Goal: Task Accomplishment & Management: Manage account settings

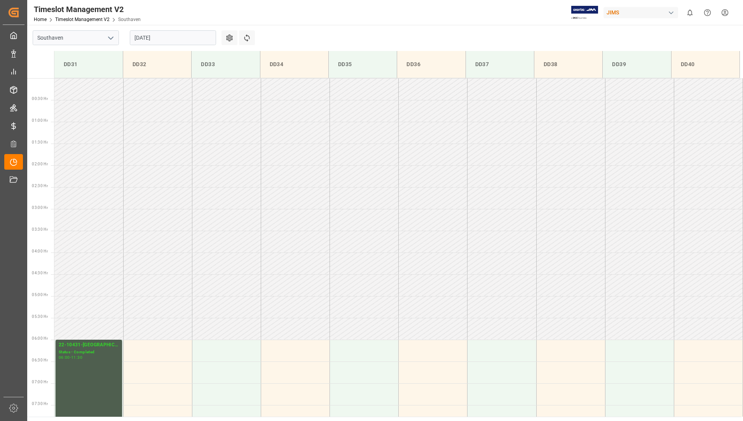
scroll to position [343, 0]
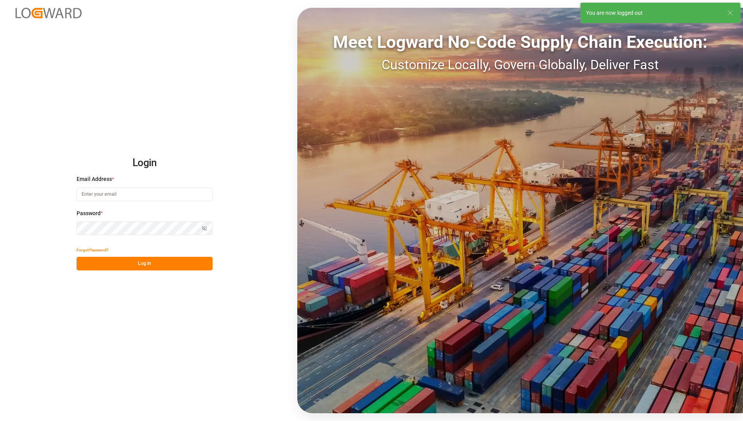
click at [103, 194] on input at bounding box center [145, 194] width 136 height 14
type input "[EMAIL_ADDRESS][PERSON_NAME][DOMAIN_NAME]"
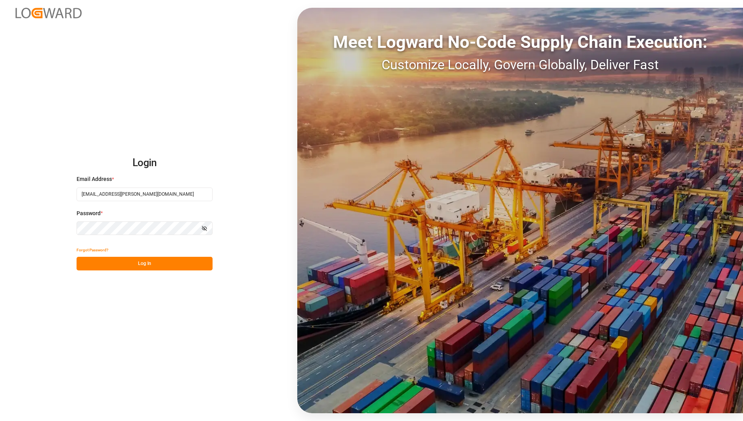
click at [48, 348] on div "Login Email Address * [EMAIL_ADDRESS][PERSON_NAME][DOMAIN_NAME] Password * Show…" at bounding box center [371, 210] width 743 height 421
click at [131, 263] on button "Log In" at bounding box center [145, 264] width 136 height 14
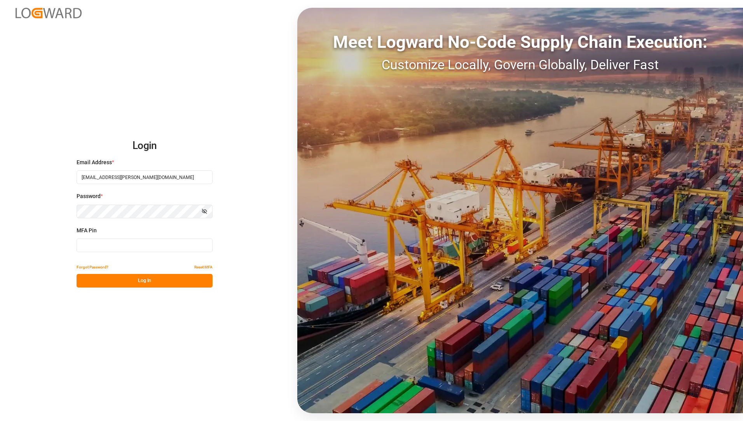
click at [175, 244] on input at bounding box center [145, 245] width 136 height 14
type input "317310"
click at [171, 286] on button "Log In" at bounding box center [145, 281] width 136 height 14
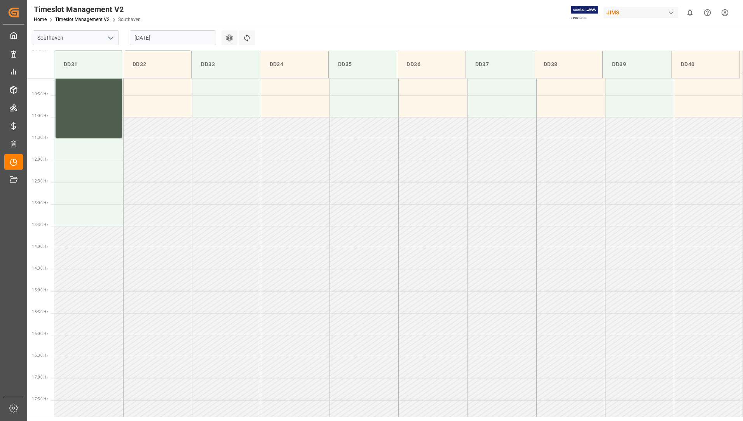
scroll to position [323, 0]
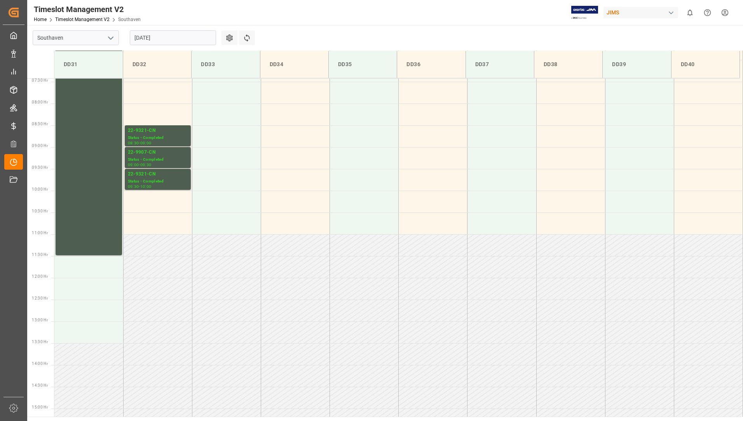
click at [202, 38] on input "[DATE]" at bounding box center [173, 37] width 86 height 15
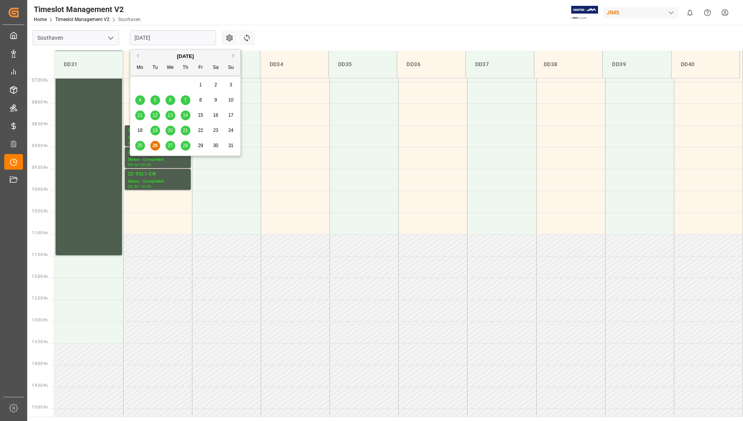
click at [187, 146] on span "28" at bounding box center [185, 145] width 5 height 5
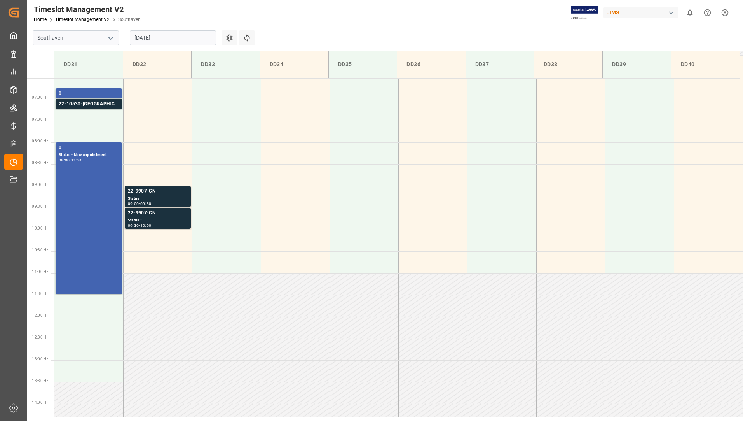
scroll to position [206, 0]
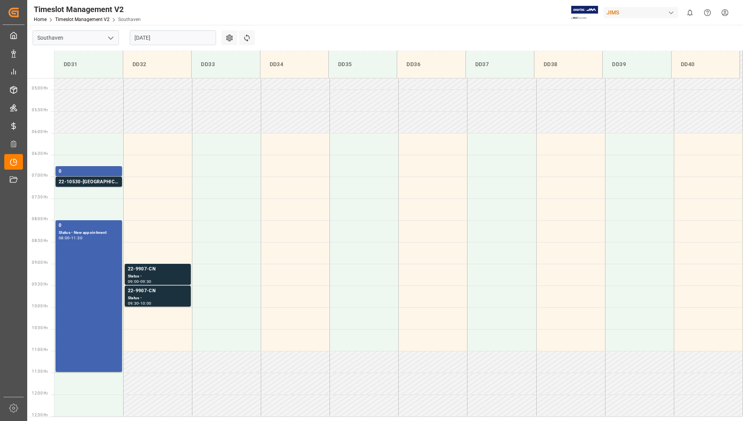
click at [151, 32] on input "[DATE]" at bounding box center [173, 37] width 86 height 15
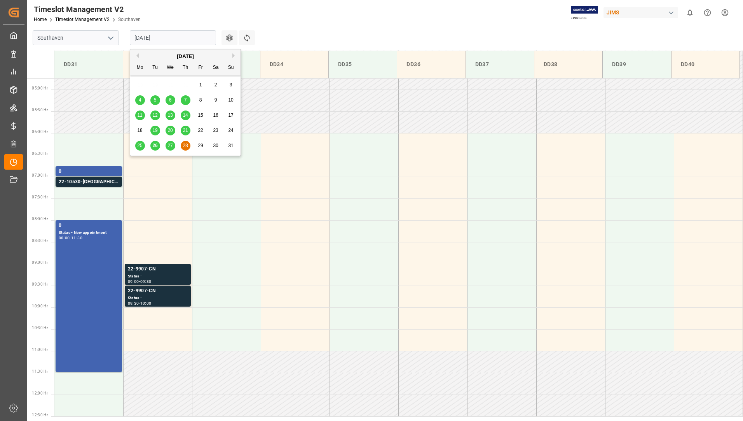
click at [173, 142] on div "27" at bounding box center [171, 145] width 10 height 9
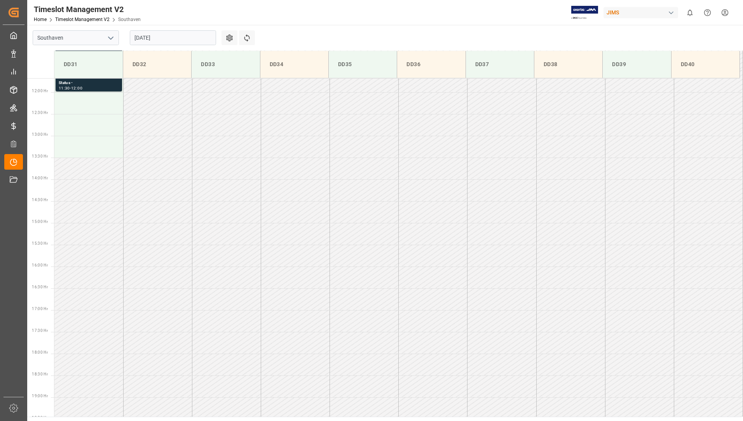
scroll to position [518, 0]
click at [174, 38] on input "[DATE]" at bounding box center [173, 37] width 86 height 15
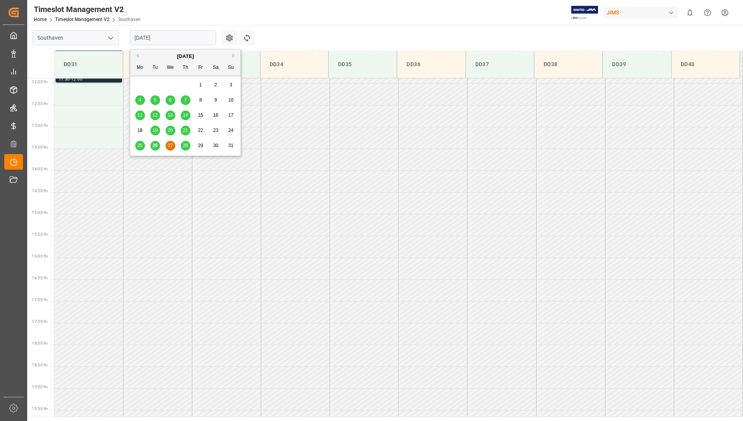
click at [157, 145] on span "26" at bounding box center [154, 145] width 5 height 5
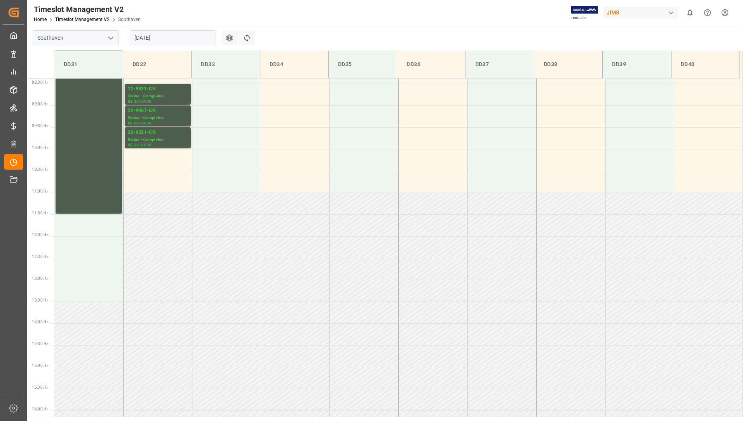
scroll to position [362, 0]
click at [173, 95] on div "22-9321-CN" at bounding box center [158, 92] width 60 height 8
click at [157, 122] on div "Status - Completed" at bounding box center [158, 120] width 60 height 7
click at [136, 136] on div "22-9321-CN" at bounding box center [158, 135] width 60 height 8
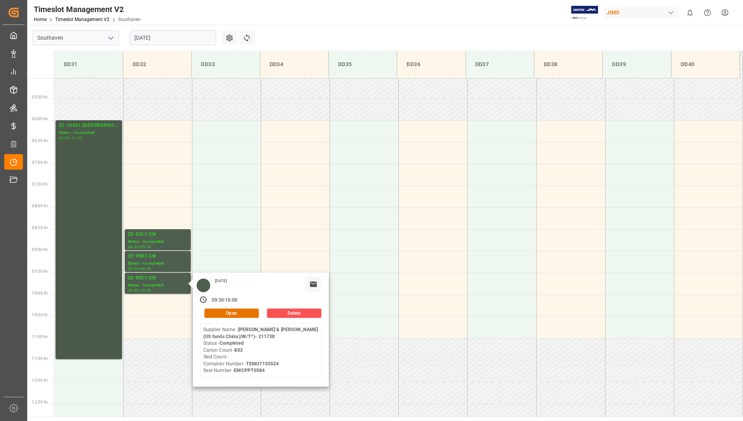
scroll to position [206, 0]
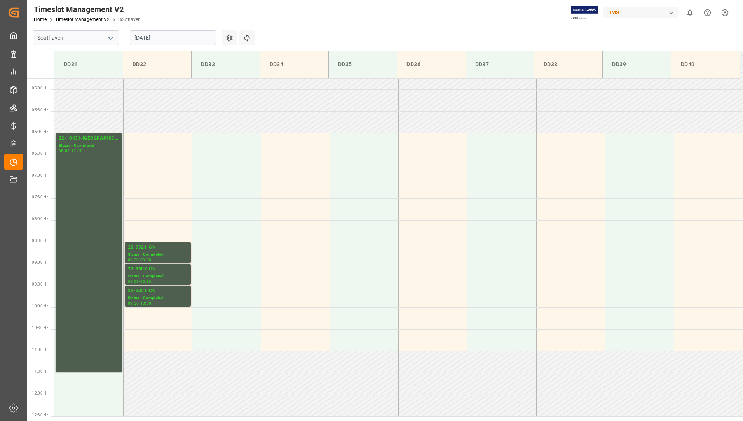
click at [178, 42] on input "[DATE]" at bounding box center [173, 37] width 86 height 15
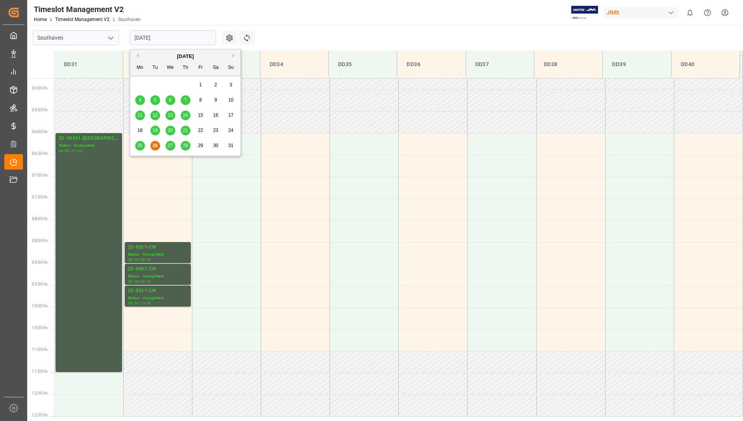
click at [173, 143] on div "27" at bounding box center [171, 145] width 10 height 9
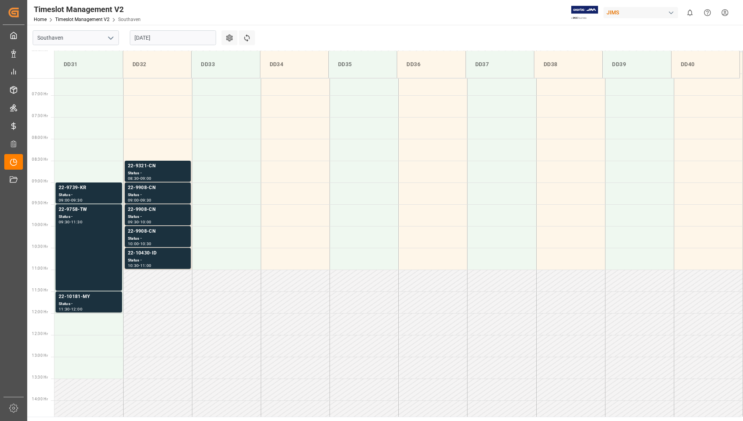
scroll to position [284, 0]
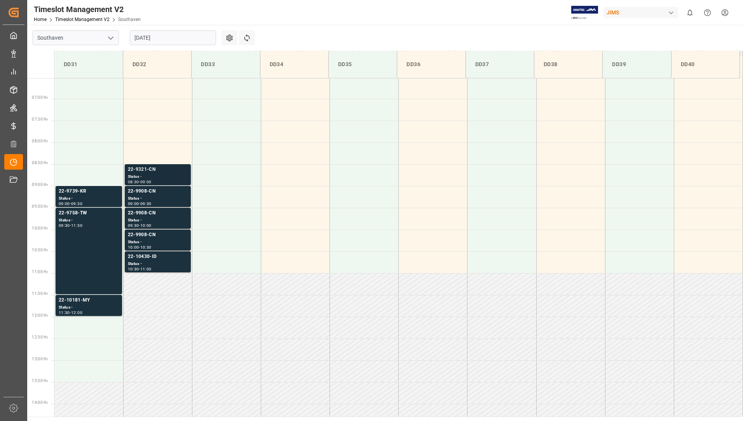
click at [176, 175] on div "Status -" at bounding box center [158, 176] width 60 height 7
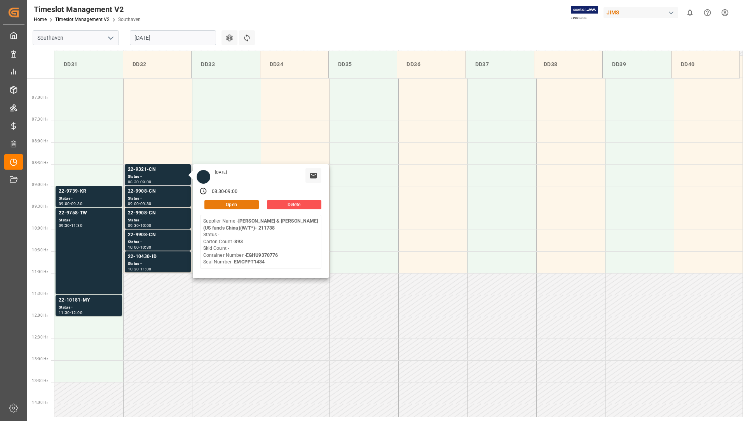
click at [221, 203] on button "Open" at bounding box center [232, 204] width 54 height 9
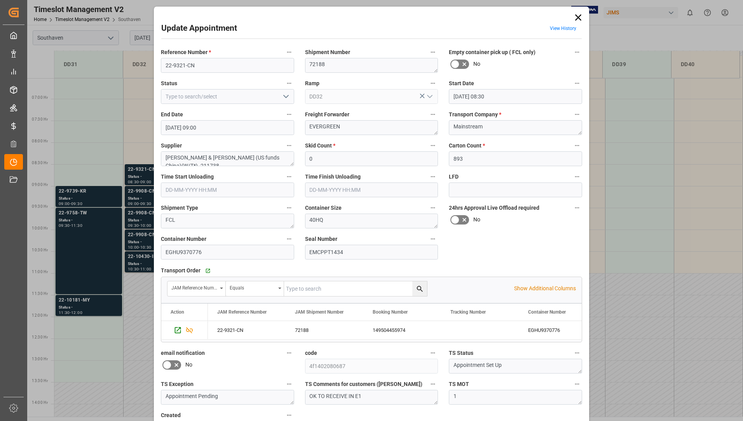
click at [577, 17] on icon at bounding box center [578, 17] width 6 height 6
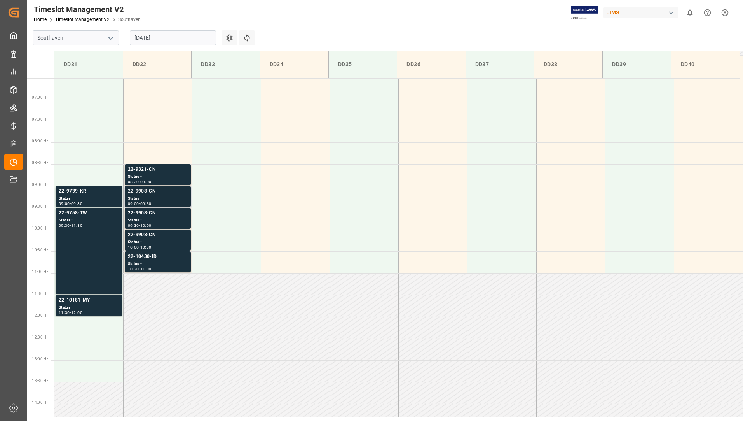
click at [160, 198] on div "Status -" at bounding box center [158, 198] width 60 height 7
click at [169, 178] on div "Status -" at bounding box center [158, 176] width 60 height 7
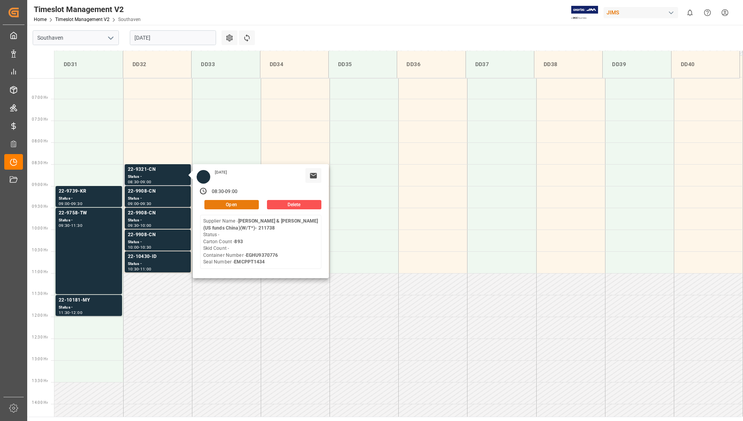
click at [215, 205] on button "Open" at bounding box center [232, 204] width 54 height 9
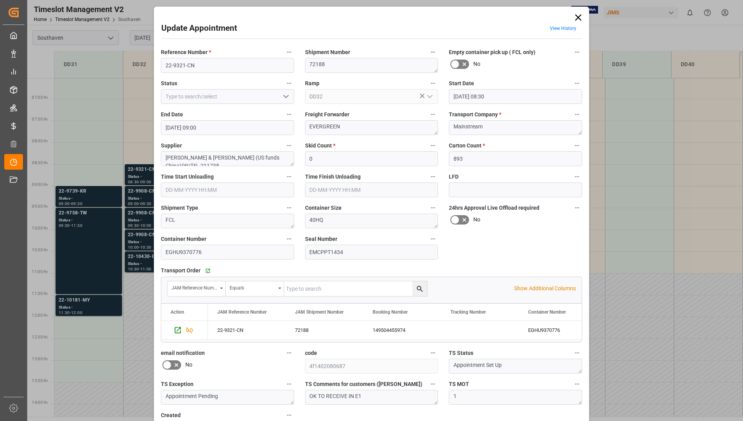
click at [577, 20] on icon at bounding box center [578, 17] width 11 height 11
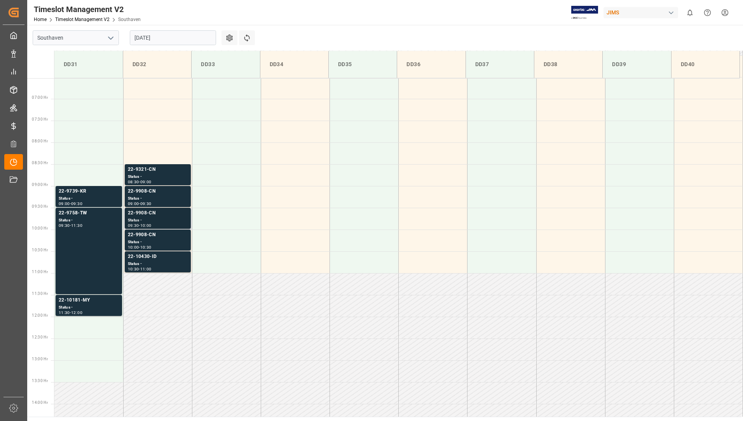
click at [149, 215] on div "22-9908-CN" at bounding box center [158, 213] width 60 height 8
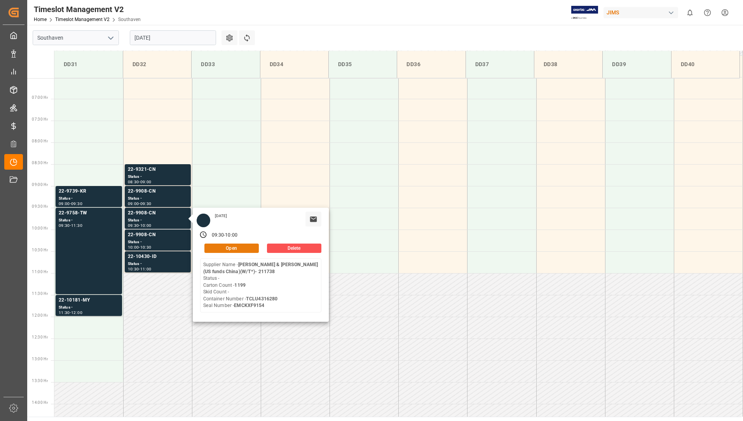
click at [239, 244] on button "Open" at bounding box center [232, 247] width 54 height 9
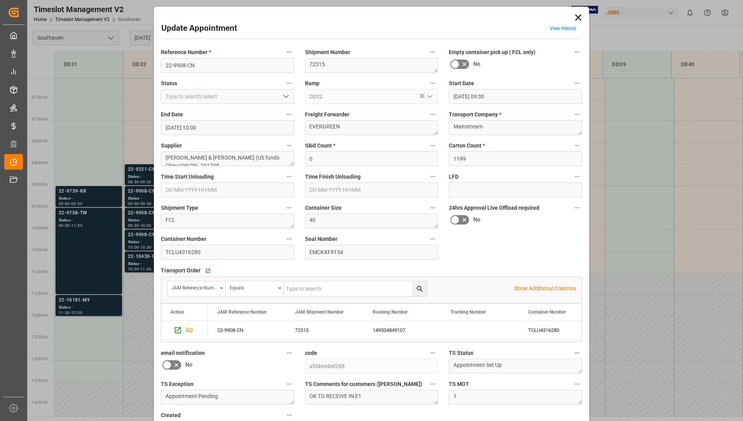
click at [580, 19] on icon at bounding box center [578, 17] width 6 height 6
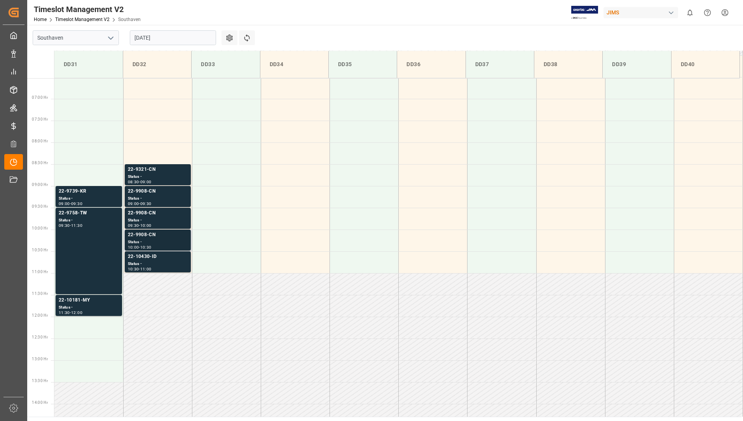
click at [158, 247] on div "10:00 - 10:30" at bounding box center [158, 247] width 60 height 4
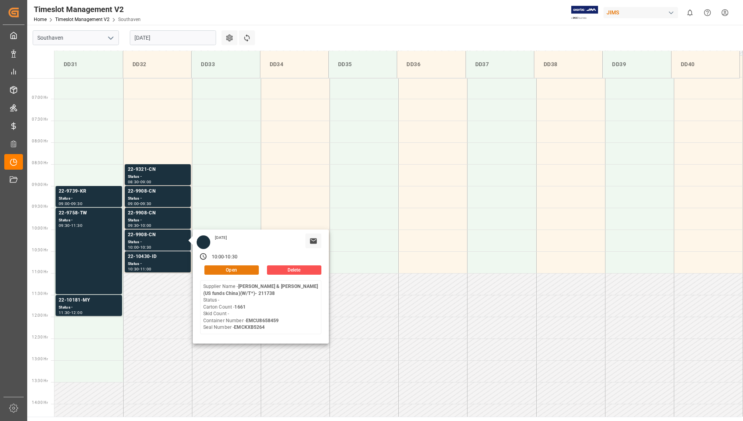
click at [221, 269] on button "Open" at bounding box center [232, 269] width 54 height 9
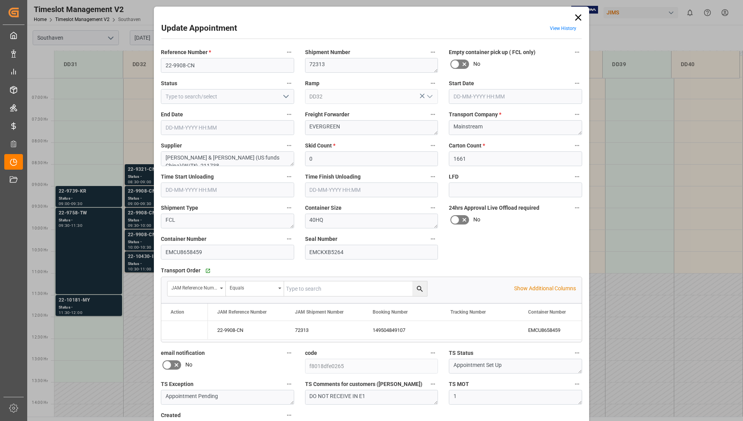
type input "[DATE] 10:00"
type input "[DATE] 10:30"
type input "[DATE] 16:18"
click at [579, 20] on icon at bounding box center [578, 17] width 11 height 11
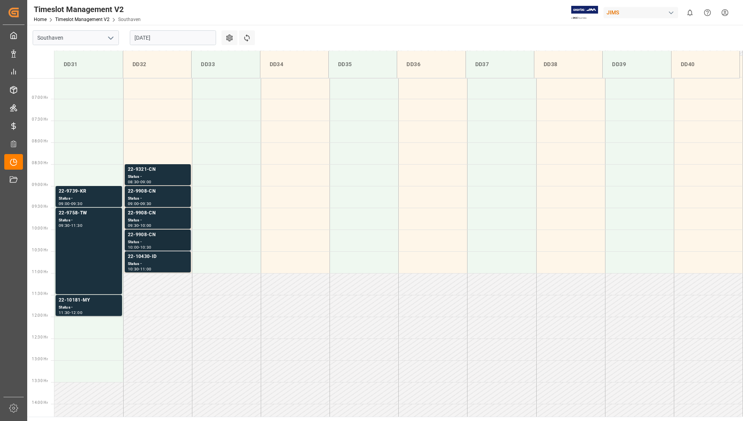
click at [143, 242] on div "Status -" at bounding box center [158, 242] width 60 height 7
click at [172, 266] on div "Status -" at bounding box center [158, 264] width 60 height 7
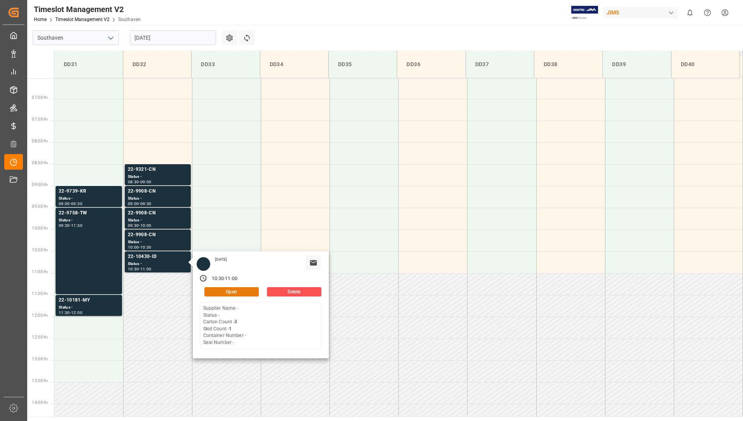
click at [215, 295] on button "Open" at bounding box center [232, 291] width 54 height 9
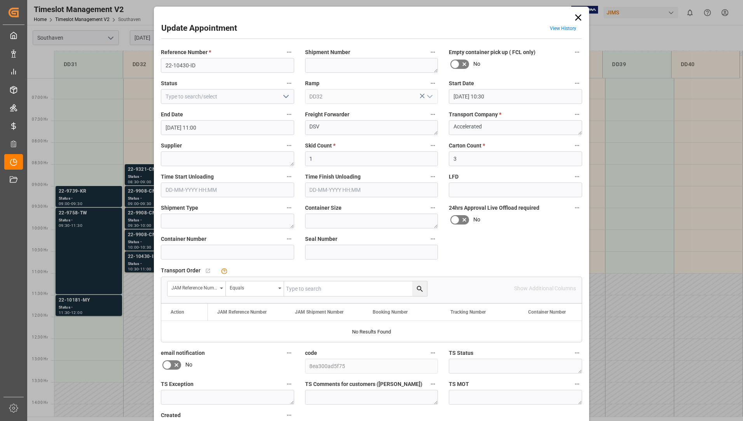
click at [365, 289] on input "text" at bounding box center [355, 288] width 143 height 15
type input "22-10430-id"
click at [575, 12] on icon at bounding box center [578, 17] width 11 height 11
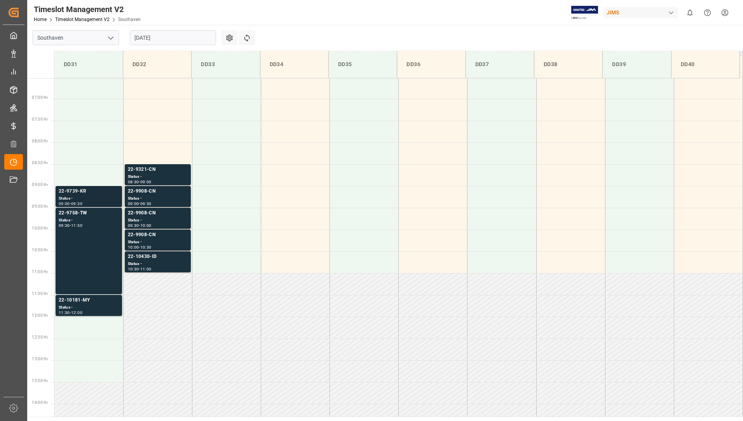
click at [70, 196] on div "Status -" at bounding box center [89, 198] width 60 height 7
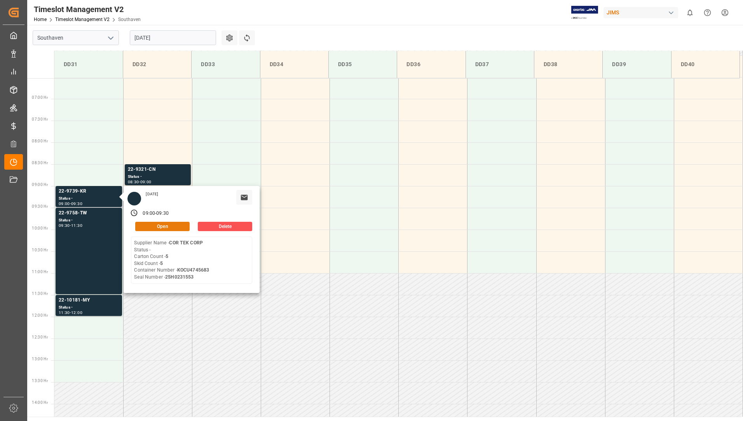
click at [161, 223] on button "Open" at bounding box center [162, 226] width 54 height 9
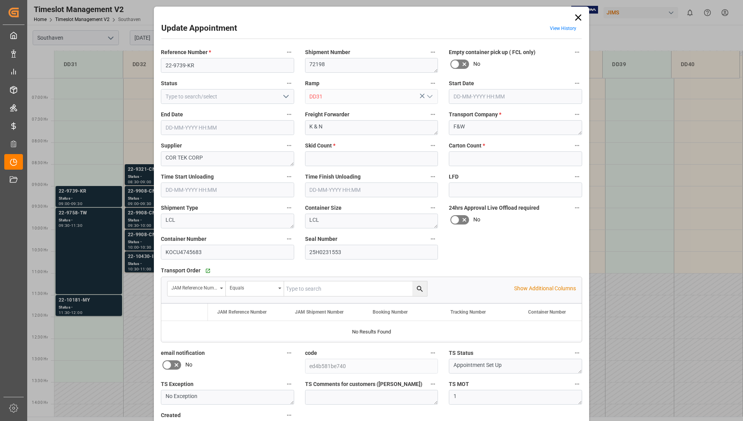
type input "5"
type input "[DATE] 09:00"
type input "[DATE] 09:30"
type input "[DATE] 20:05"
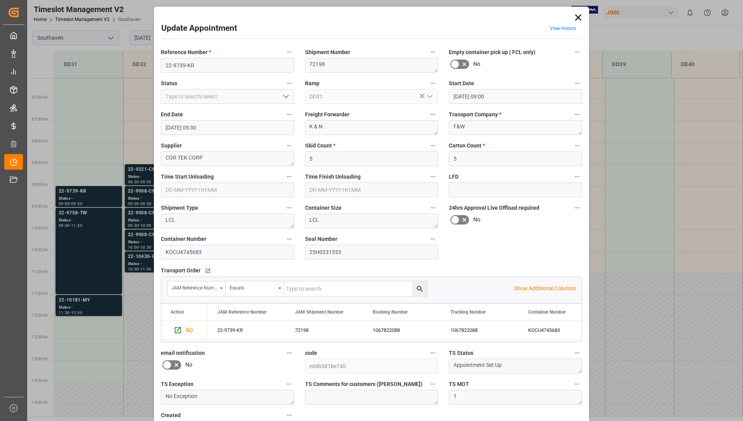
click at [575, 23] on icon at bounding box center [578, 17] width 11 height 11
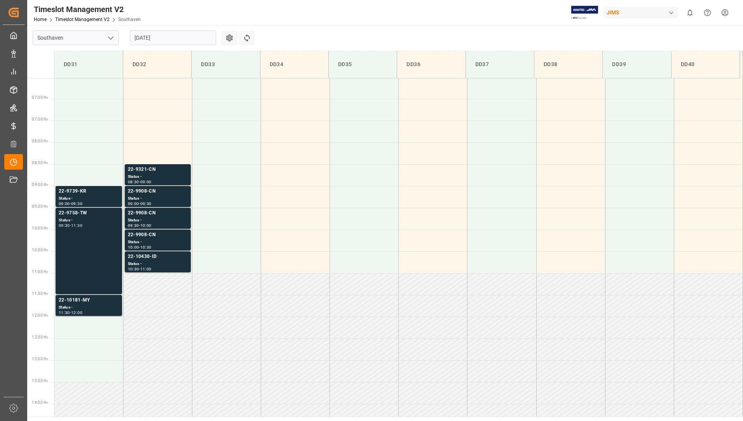
click at [90, 217] on div "Status -" at bounding box center [89, 220] width 60 height 7
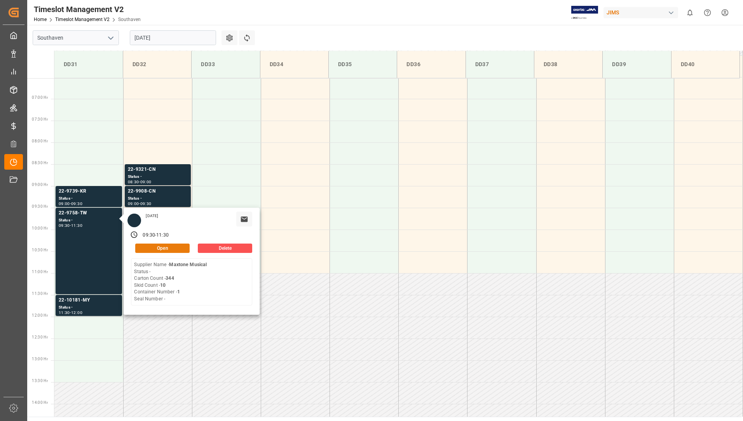
click at [141, 245] on button "Open" at bounding box center [162, 247] width 54 height 9
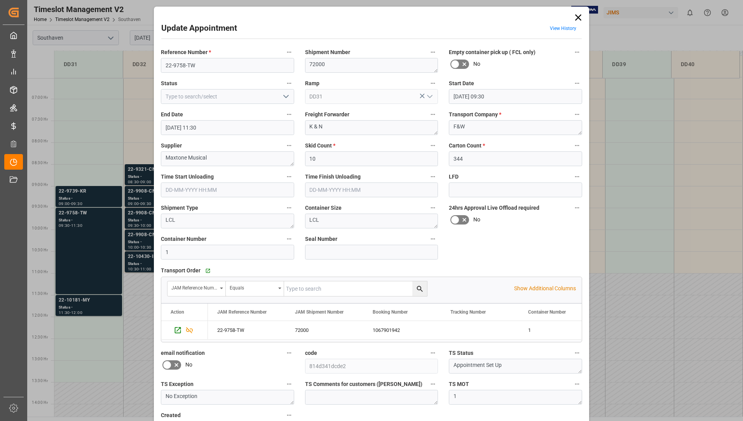
click at [578, 17] on icon at bounding box center [578, 17] width 11 height 11
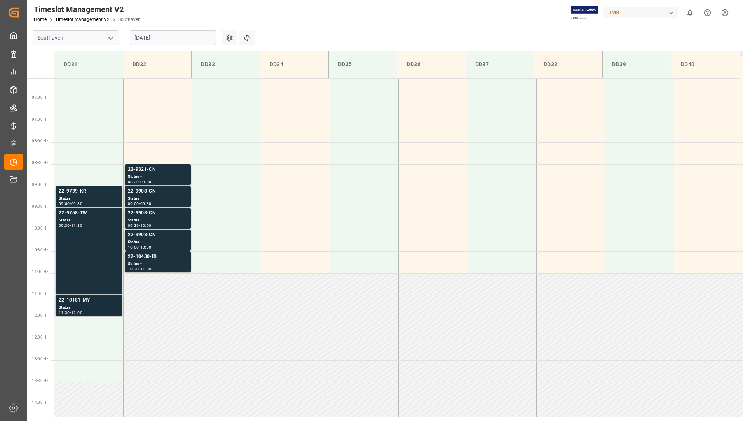
click at [100, 302] on div "22-10181-MY" at bounding box center [89, 300] width 60 height 8
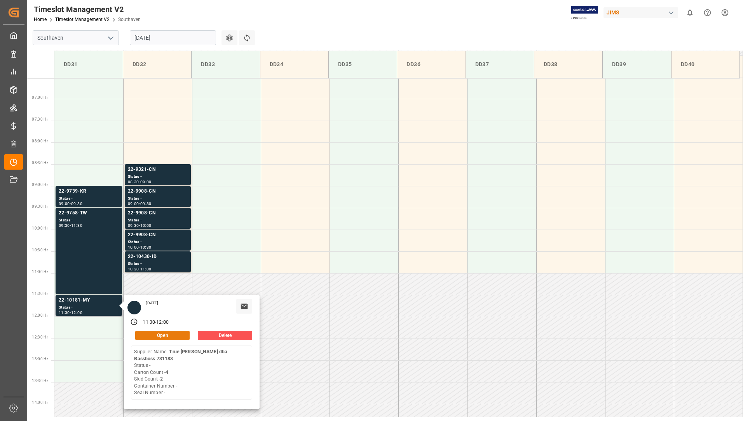
click at [169, 336] on button "Open" at bounding box center [162, 335] width 54 height 9
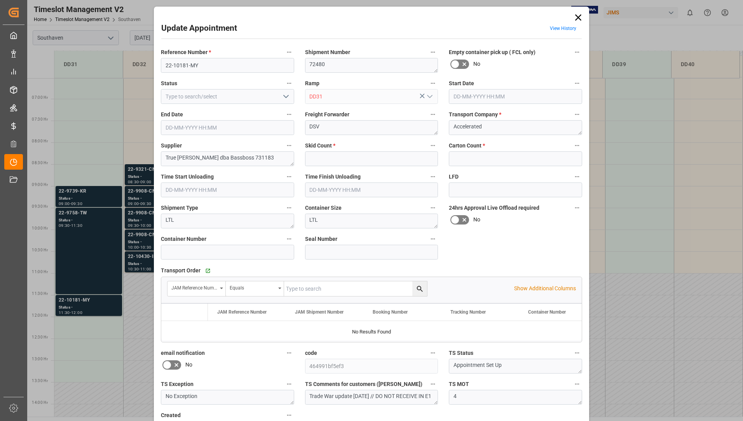
type input "2"
type input "4"
type input "[DATE] 11:30"
type input "[DATE] 12:00"
type input "[DATE] 15:22"
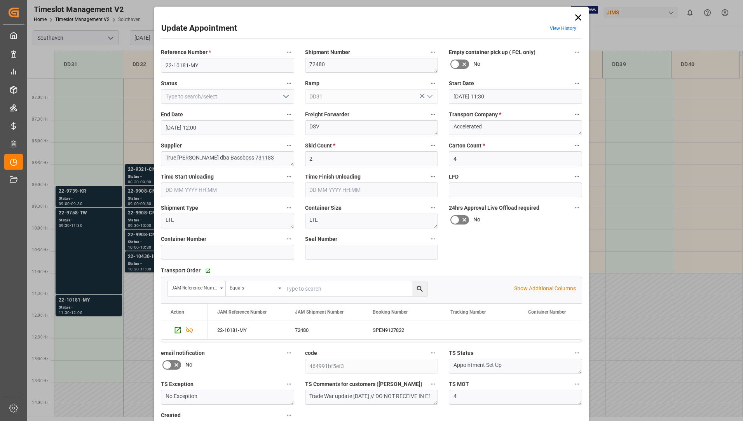
click at [577, 17] on icon at bounding box center [578, 17] width 6 height 6
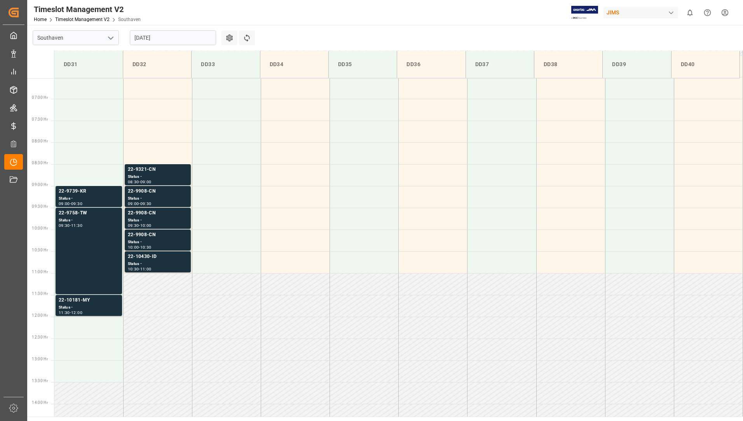
click at [167, 34] on input "[DATE]" at bounding box center [173, 37] width 86 height 15
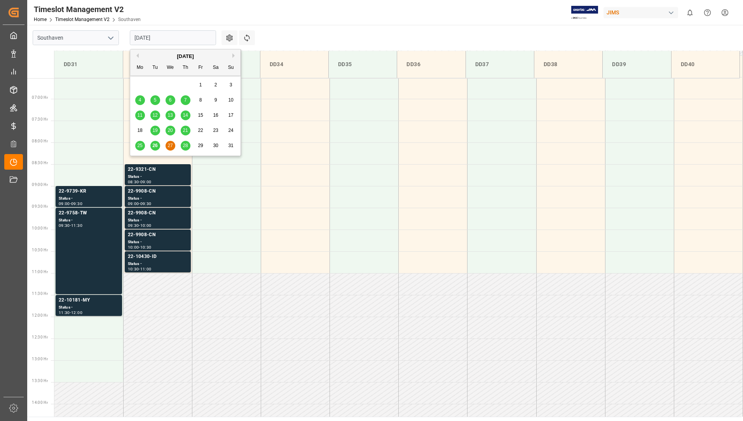
click at [187, 143] on span "28" at bounding box center [185, 145] width 5 height 5
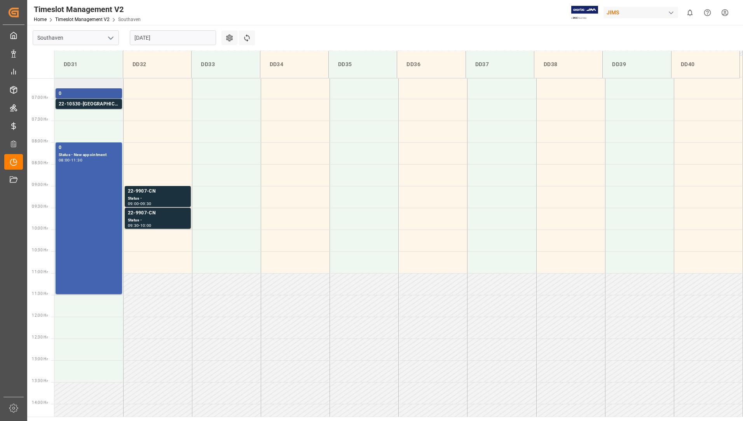
click at [79, 93] on div "0" at bounding box center [89, 94] width 60 height 8
click at [78, 106] on div "22-10530-[GEOGRAPHIC_DATA]" at bounding box center [89, 104] width 60 height 8
click at [80, 152] on div "Status - New appointment" at bounding box center [89, 155] width 60 height 7
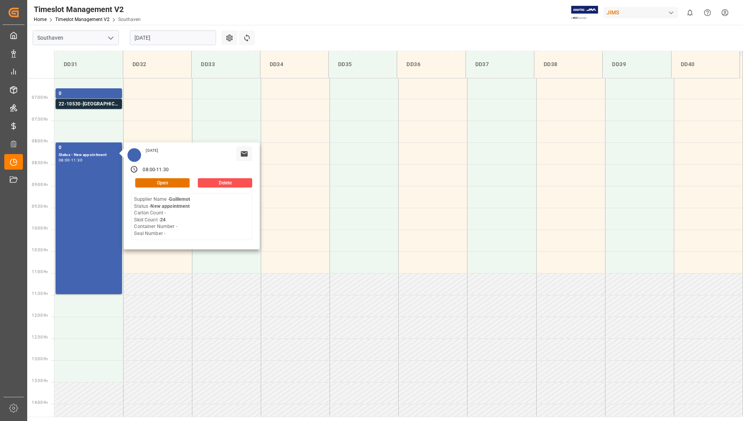
click at [300, 34] on main "Southaven [DATE] Settings Refresh Time Slots DD31 DD32 DD33 DD34 DD35 DD36 DD37…" at bounding box center [384, 221] width 715 height 392
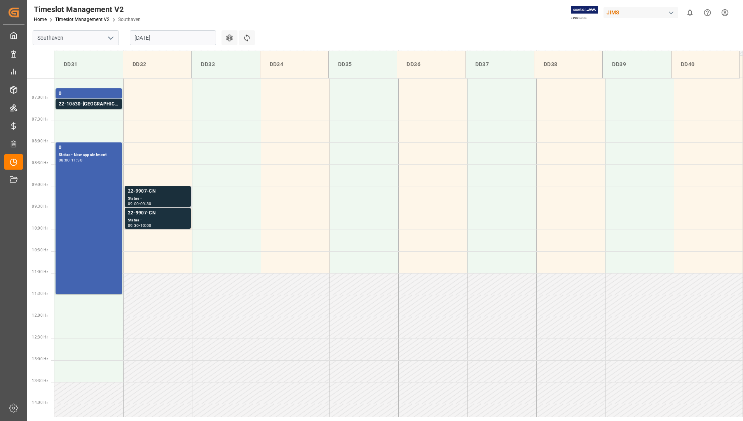
click at [155, 196] on div "Status -" at bounding box center [158, 198] width 60 height 7
click at [156, 215] on div "22-9907-CN" at bounding box center [158, 213] width 60 height 8
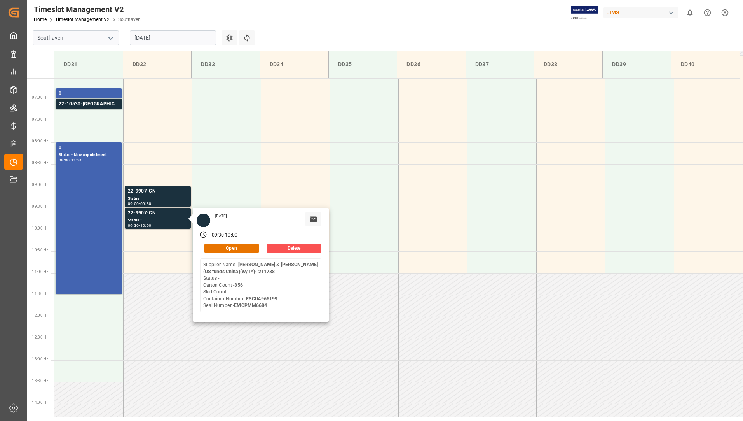
click at [174, 35] on input "[DATE]" at bounding box center [173, 37] width 86 height 15
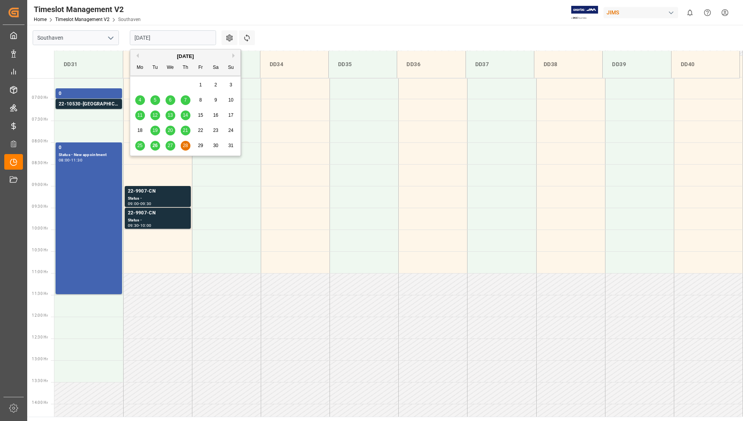
click at [169, 145] on span "27" at bounding box center [170, 145] width 5 height 5
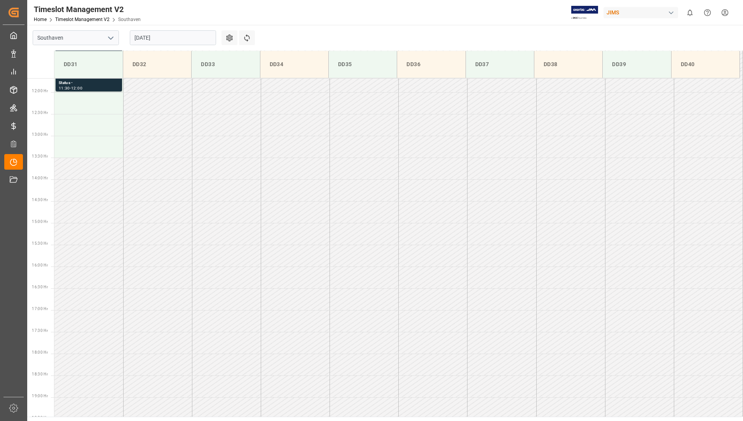
scroll to position [518, 0]
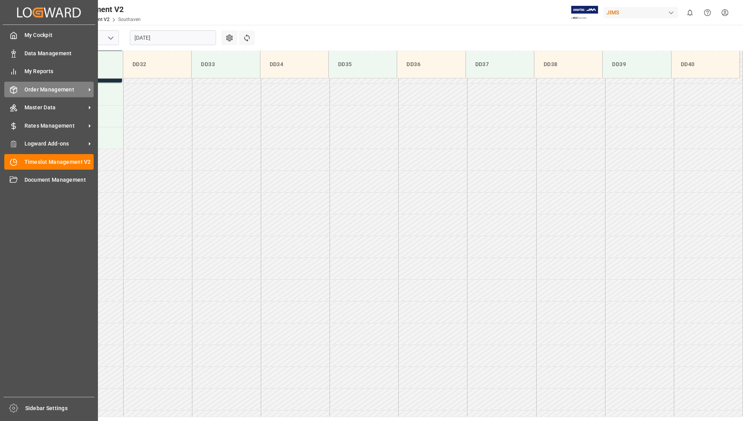
click at [46, 87] on span "Order Management" at bounding box center [54, 90] width 61 height 8
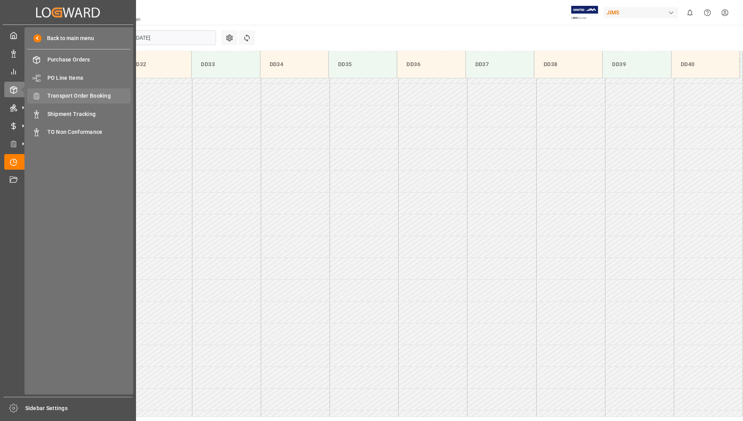
click at [108, 96] on span "Transport Order Booking" at bounding box center [89, 96] width 84 height 8
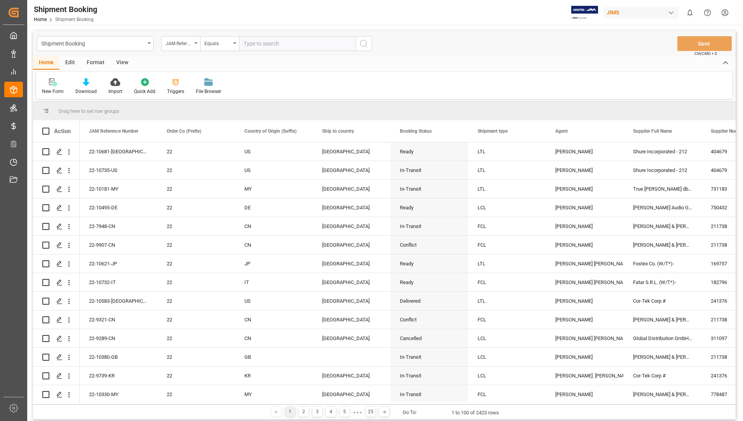
click at [296, 45] on input "text" at bounding box center [297, 43] width 117 height 15
type input "22-10181-my"
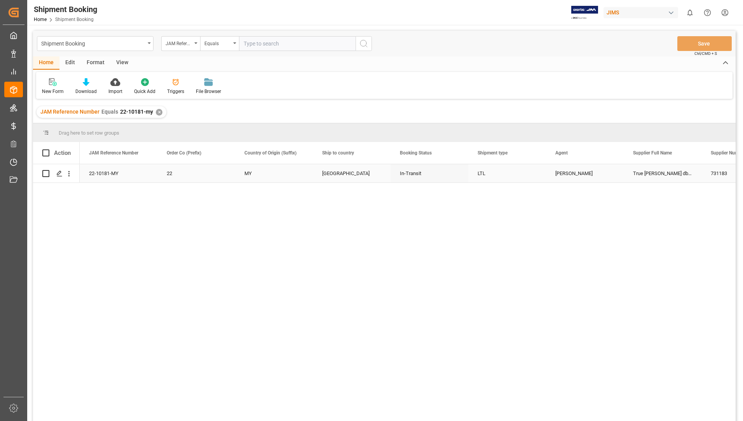
click at [46, 173] on input "Press Space to toggle row selection (unchecked)" at bounding box center [45, 173] width 7 height 7
checkbox input "true"
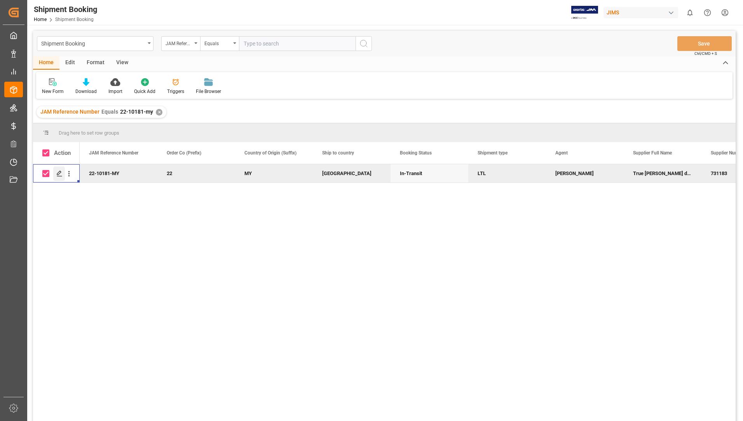
click at [59, 172] on icon "Press SPACE to deselect this row." at bounding box center [59, 173] width 6 height 6
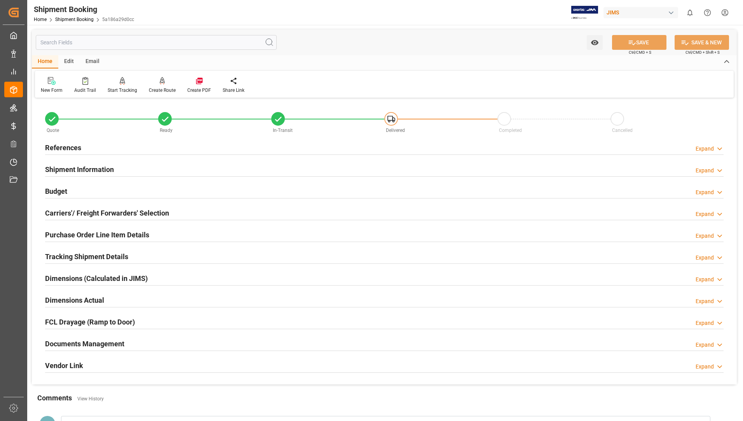
click at [91, 339] on h2 "Documents Management" at bounding box center [84, 343] width 79 height 10
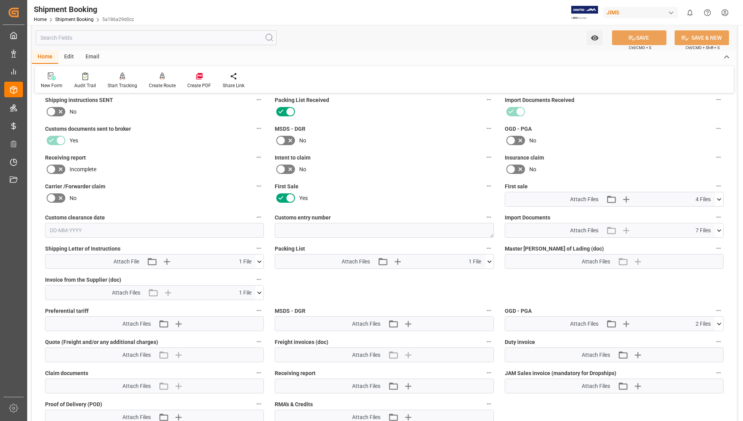
scroll to position [272, 0]
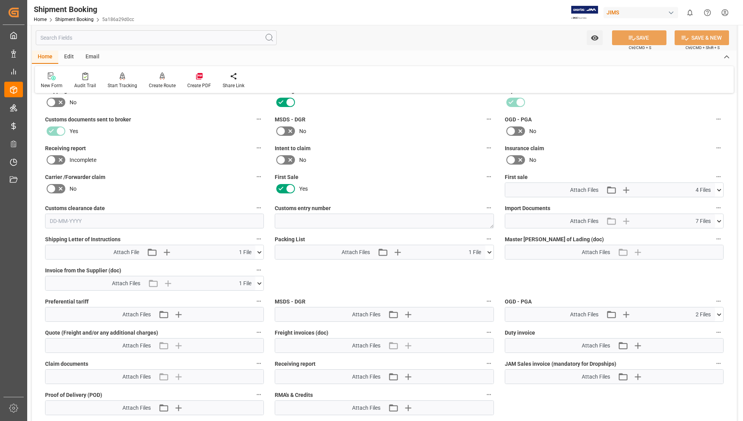
click at [490, 251] on icon at bounding box center [490, 252] width 8 height 8
click at [484, 266] on icon at bounding box center [485, 266] width 8 height 8
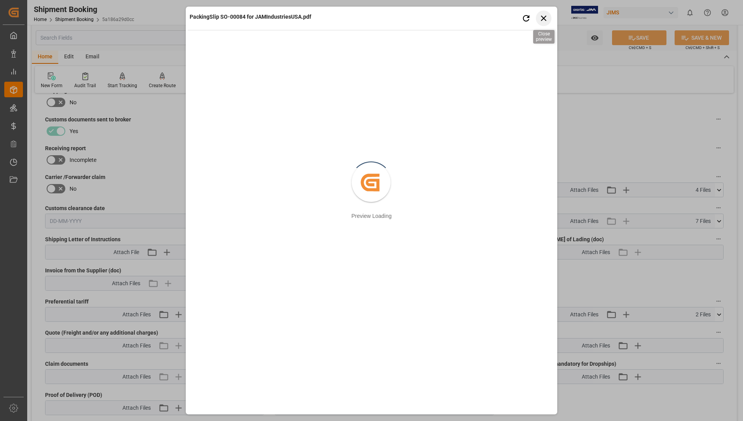
click at [542, 17] on icon "button" at bounding box center [544, 18] width 10 height 10
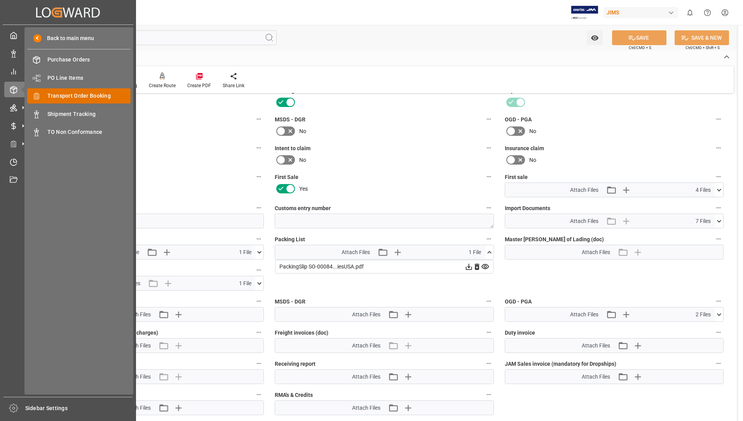
click at [75, 95] on span "Transport Order Booking" at bounding box center [89, 96] width 84 height 8
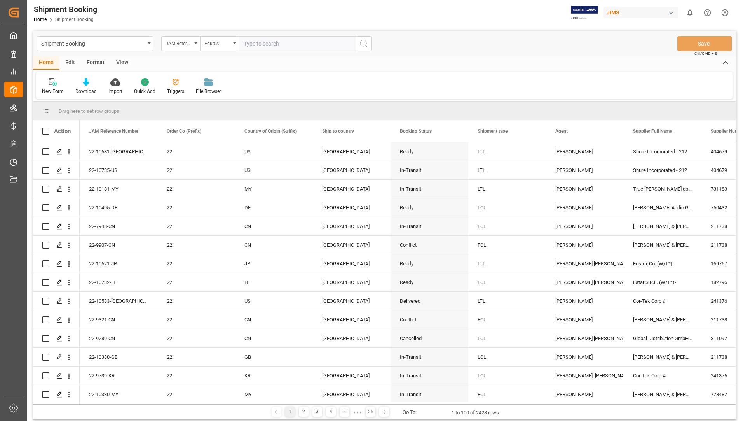
click at [263, 42] on input "text" at bounding box center [297, 43] width 117 height 15
type input "22-9758-tw"
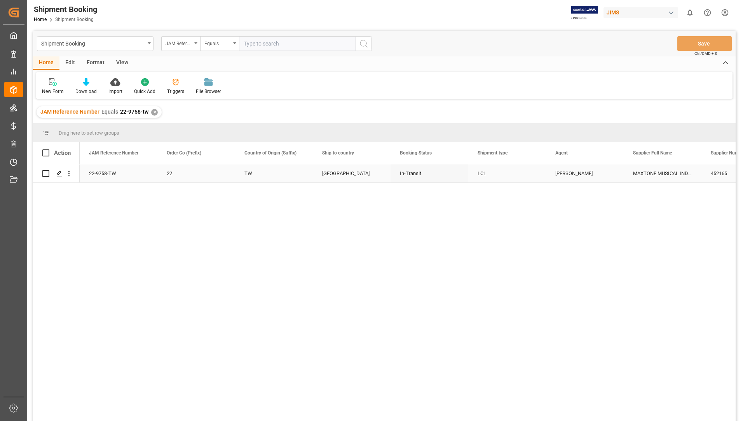
click at [44, 173] on input "Press Space to toggle row selection (unchecked)" at bounding box center [45, 173] width 7 height 7
checkbox input "true"
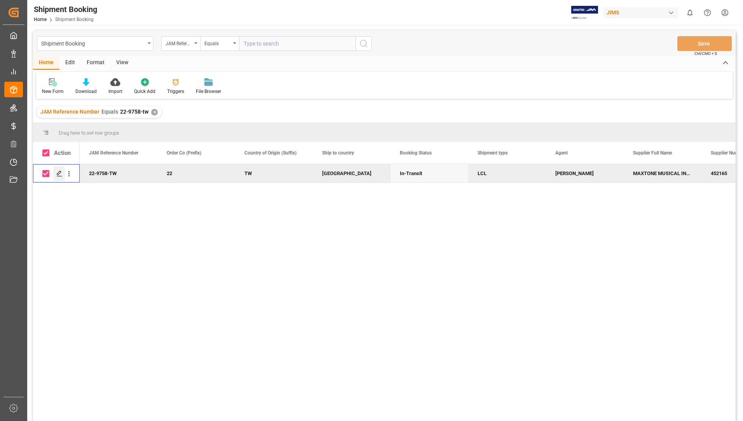
click at [58, 171] on icon "Press SPACE to deselect this row." at bounding box center [59, 173] width 6 height 6
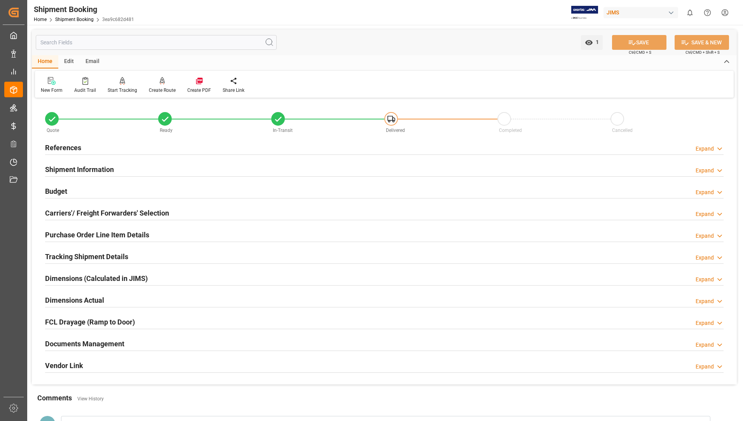
click at [73, 339] on h2 "Documents Management" at bounding box center [84, 343] width 79 height 10
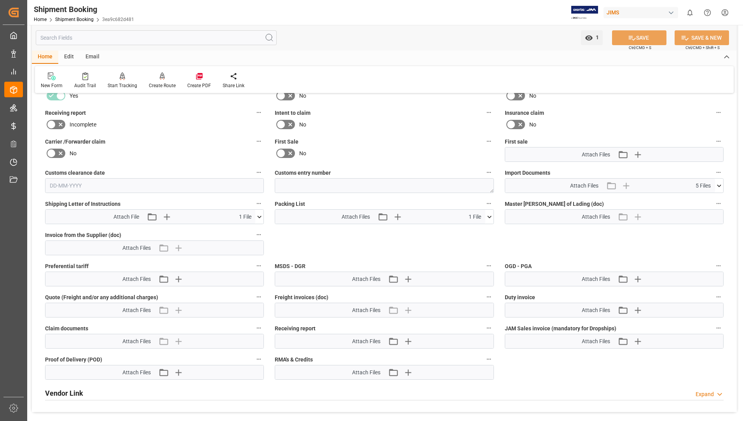
scroll to position [311, 0]
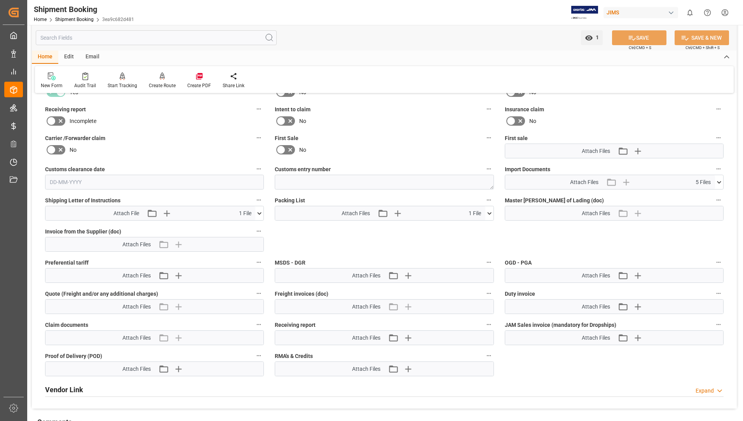
click at [490, 213] on icon at bounding box center [490, 213] width 8 height 8
click at [484, 227] on icon at bounding box center [485, 227] width 7 height 5
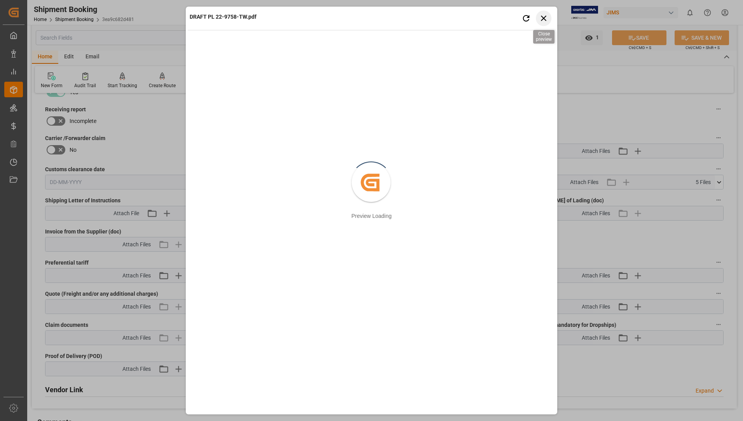
click at [545, 19] on icon "button" at bounding box center [543, 18] width 5 height 5
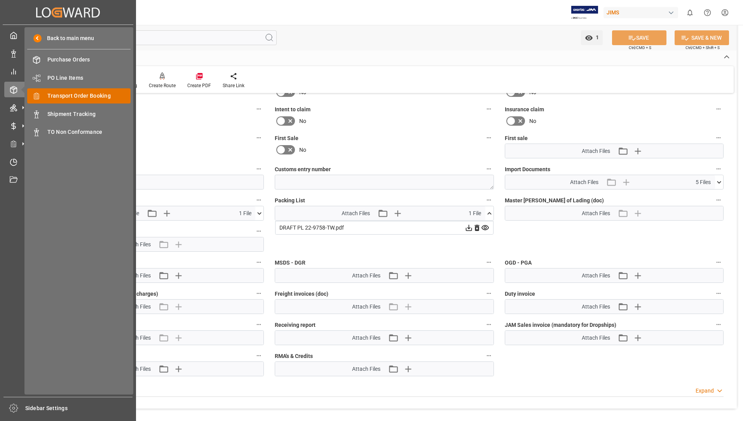
click at [74, 96] on span "Transport Order Booking" at bounding box center [89, 96] width 84 height 8
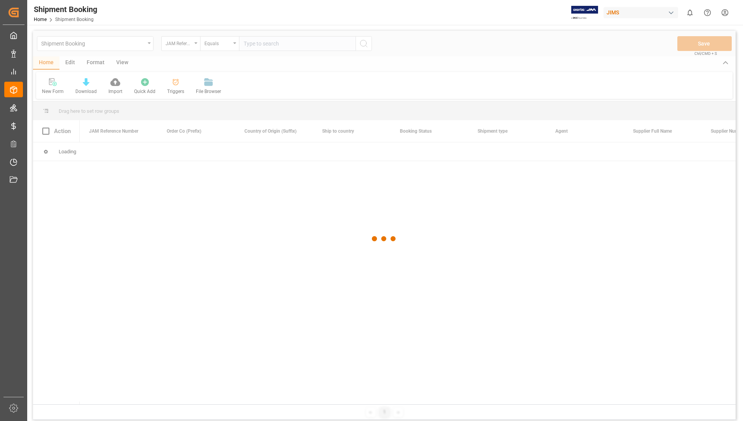
click at [297, 45] on div at bounding box center [384, 239] width 703 height 416
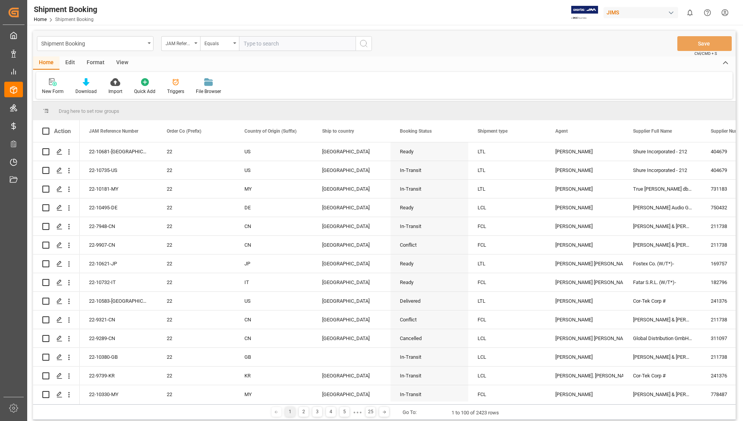
click at [280, 45] on input "text" at bounding box center [297, 43] width 117 height 15
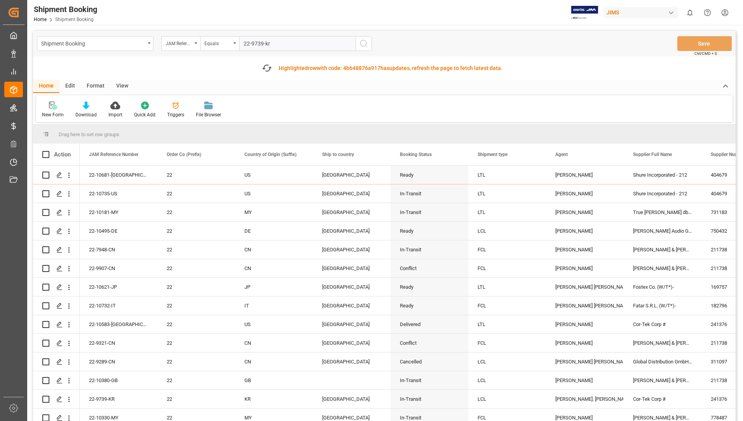
type input "22-9739-kr"
click at [361, 44] on circle "search button" at bounding box center [363, 43] width 6 height 6
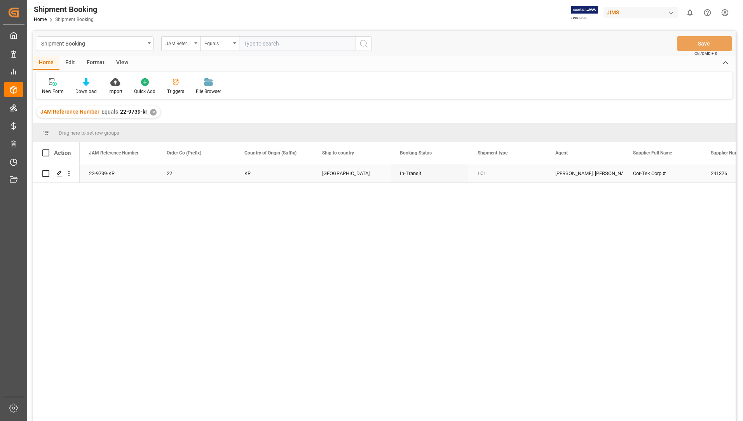
click at [47, 174] on input "Press Space to toggle row selection (unchecked)" at bounding box center [45, 173] width 7 height 7
checkbox input "true"
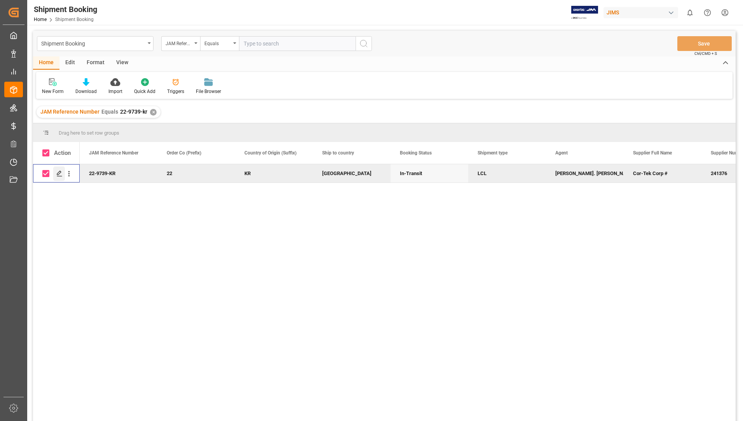
click at [57, 172] on icon "Press SPACE to deselect this row." at bounding box center [59, 173] width 6 height 6
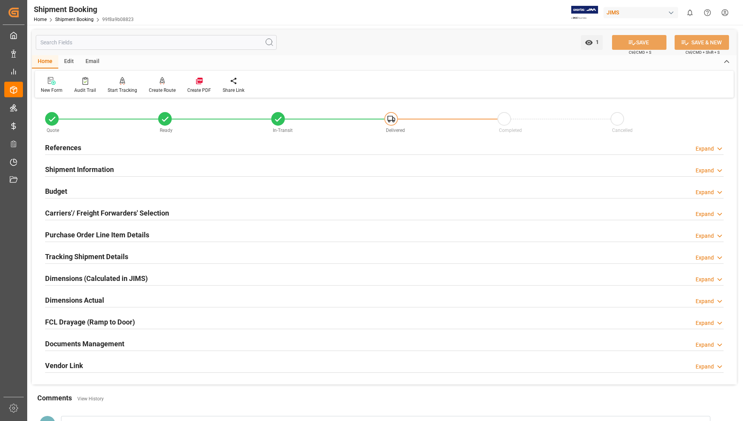
click at [107, 343] on h2 "Documents Management" at bounding box center [84, 343] width 79 height 10
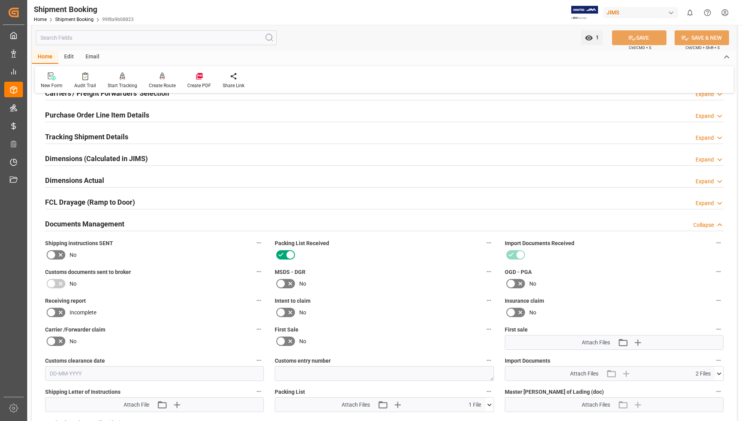
scroll to position [156, 0]
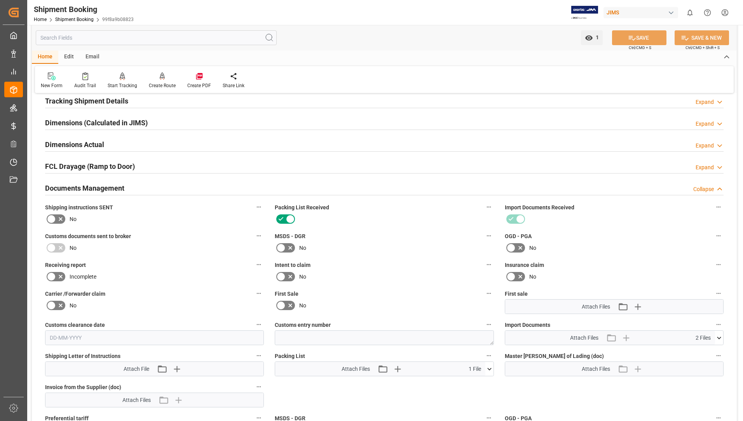
click at [489, 368] on icon at bounding box center [490, 369] width 8 height 8
click at [485, 383] on icon at bounding box center [485, 383] width 8 height 8
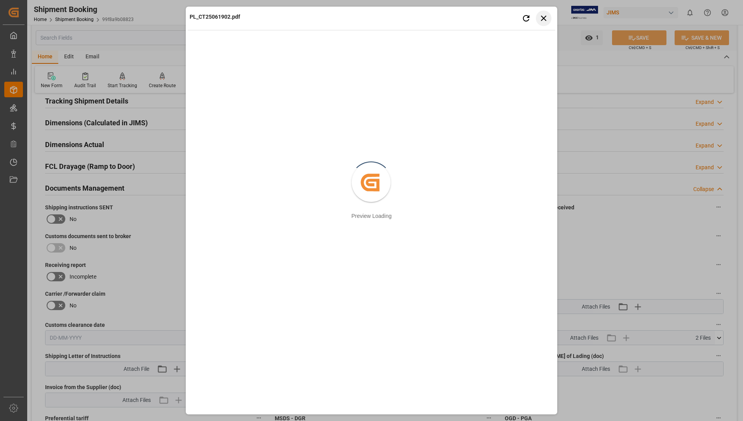
click at [543, 17] on icon "button" at bounding box center [544, 18] width 10 height 10
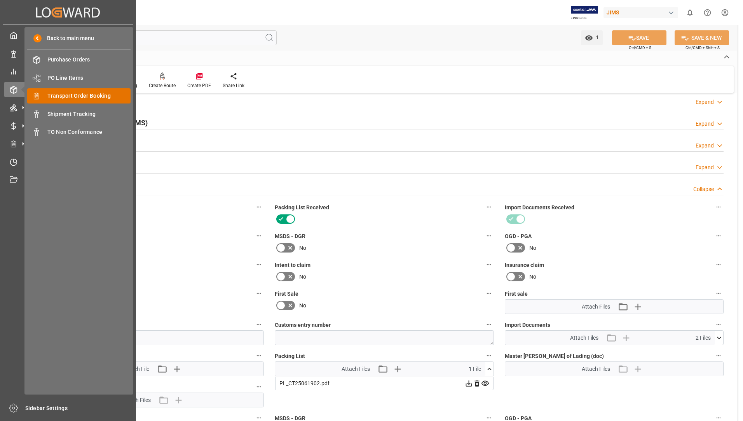
click at [74, 95] on span "Transport Order Booking" at bounding box center [89, 96] width 84 height 8
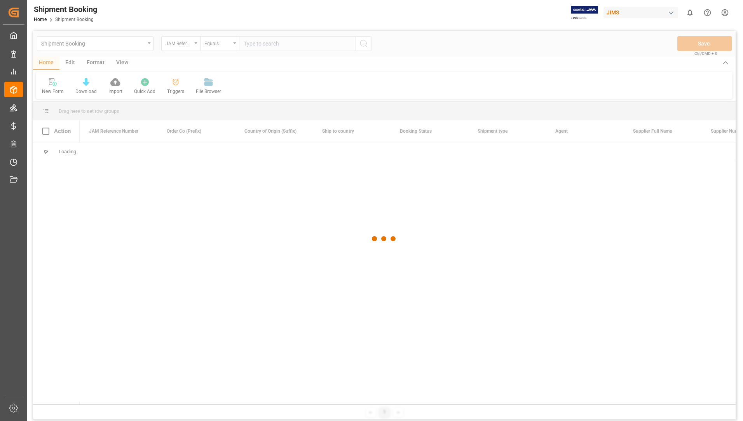
click at [275, 46] on input "text" at bounding box center [297, 43] width 117 height 15
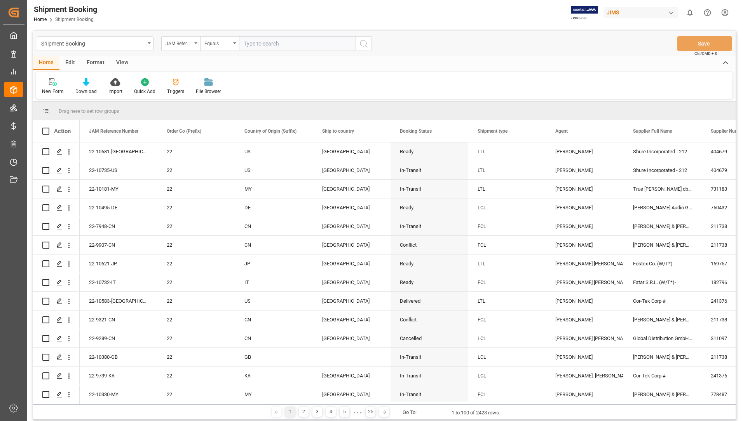
drag, startPoint x: 275, startPoint y: 43, endPoint x: 291, endPoint y: 51, distance: 17.6
click at [276, 43] on input "text" at bounding box center [297, 43] width 117 height 15
type input "22-9908-cn"
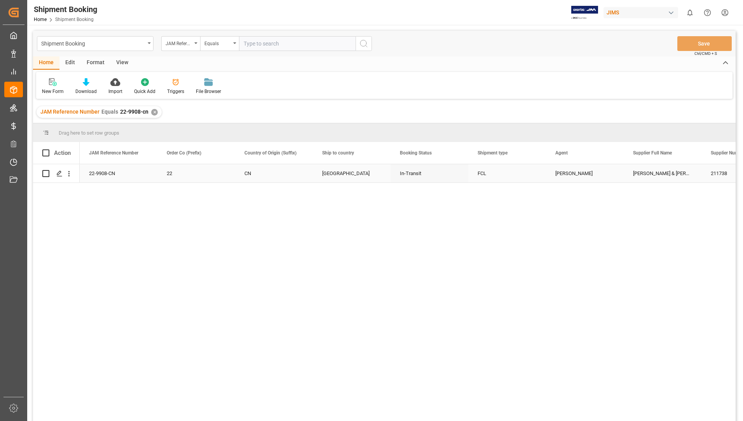
click at [45, 174] on input "Press Space to toggle row selection (unchecked)" at bounding box center [45, 173] width 7 height 7
checkbox input "true"
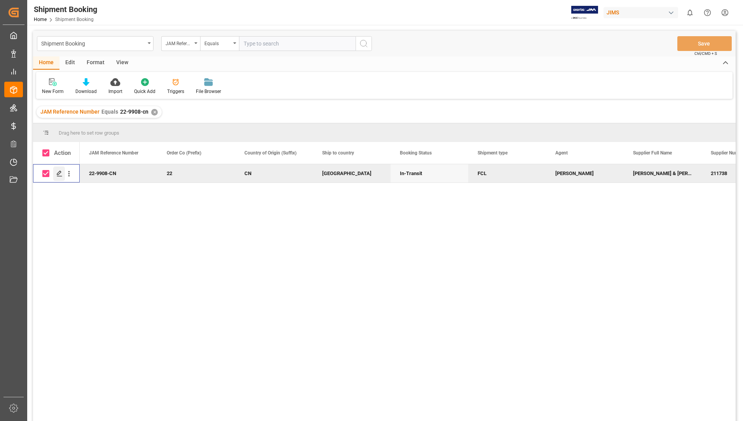
click at [60, 173] on icon "Press SPACE to deselect this row." at bounding box center [59, 173] width 6 height 6
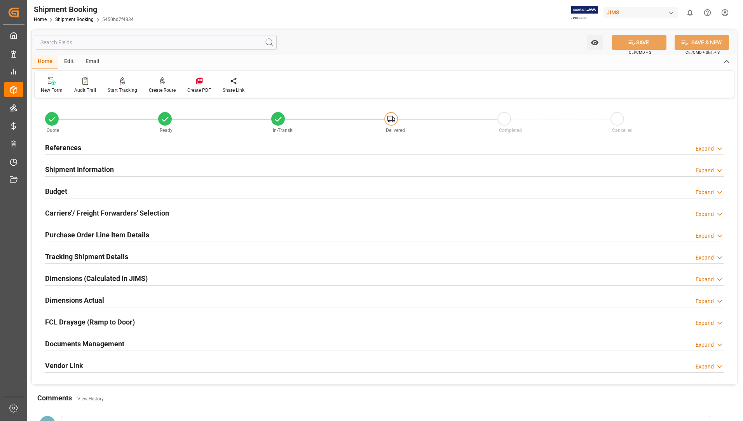
click at [99, 339] on h2 "Documents Management" at bounding box center [84, 343] width 79 height 10
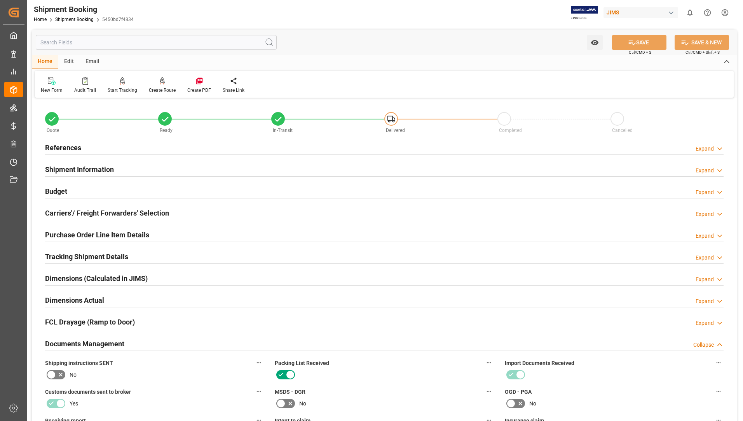
scroll to position [272, 0]
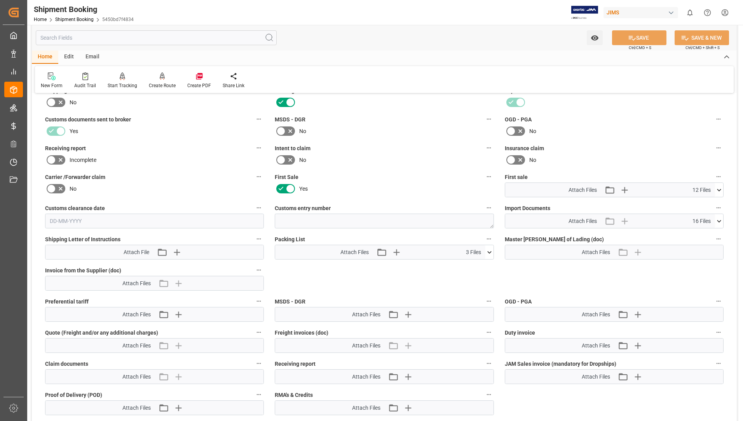
click at [491, 250] on icon at bounding box center [490, 252] width 8 height 8
click at [484, 267] on icon at bounding box center [485, 266] width 7 height 5
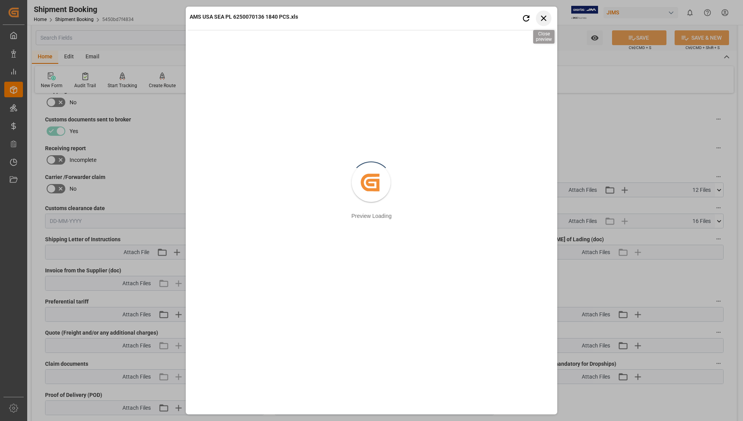
click at [544, 20] on icon "button" at bounding box center [544, 18] width 10 height 10
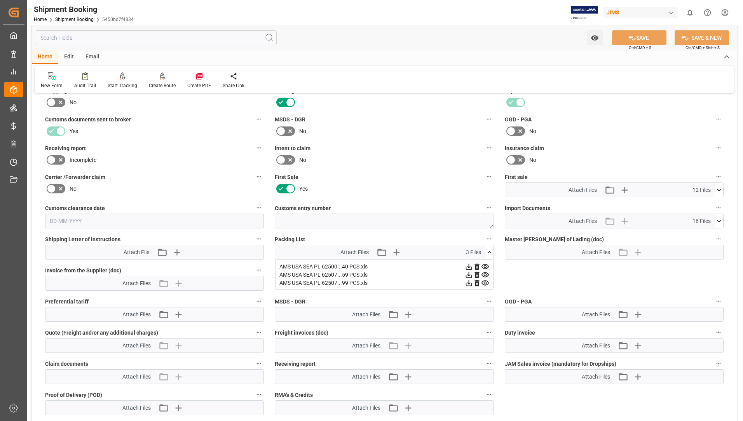
click at [486, 281] on icon at bounding box center [485, 283] width 8 height 8
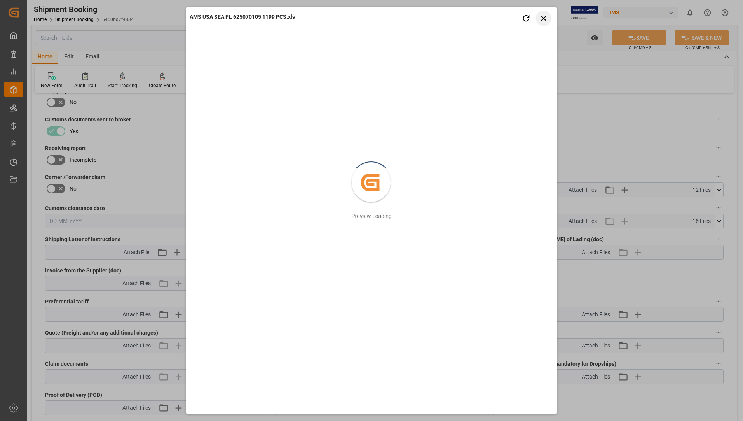
click at [539, 17] on button "Close preview" at bounding box center [544, 18] width 16 height 16
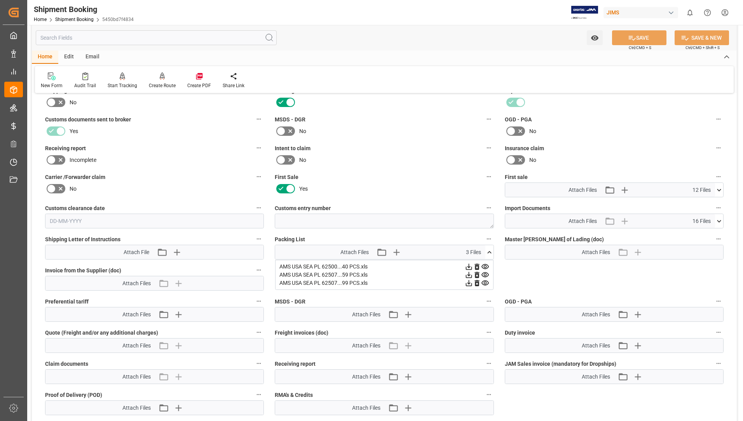
click at [468, 283] on icon at bounding box center [469, 283] width 6 height 6
click at [468, 282] on icon at bounding box center [469, 283] width 8 height 8
click at [470, 264] on icon at bounding box center [469, 266] width 8 height 8
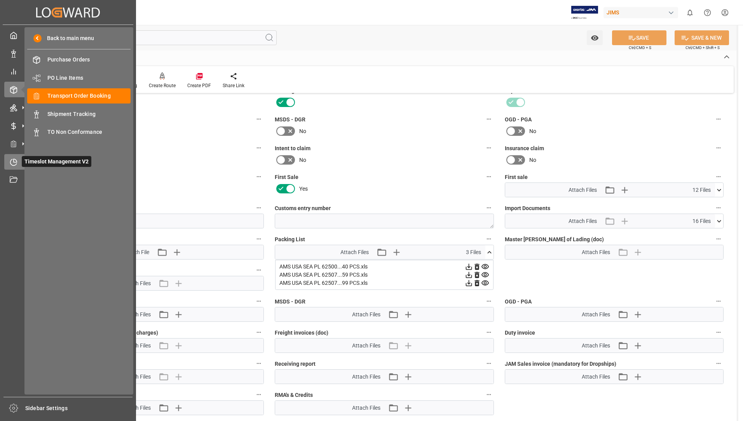
click at [17, 161] on icon at bounding box center [15, 160] width 3 height 3
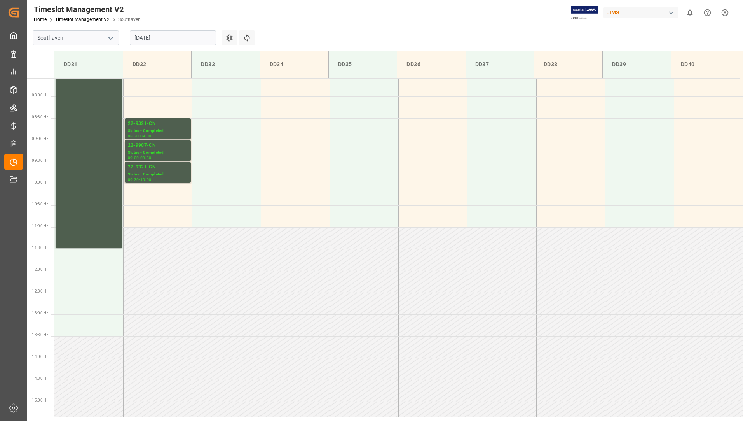
scroll to position [328, 0]
click at [101, 143] on div "22-10431-US Status - Completed 06:00 - 11:30" at bounding box center [89, 131] width 60 height 236
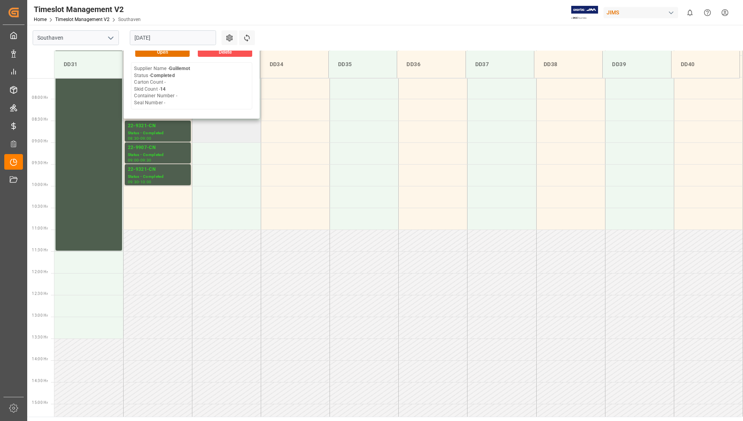
scroll to position [133, 0]
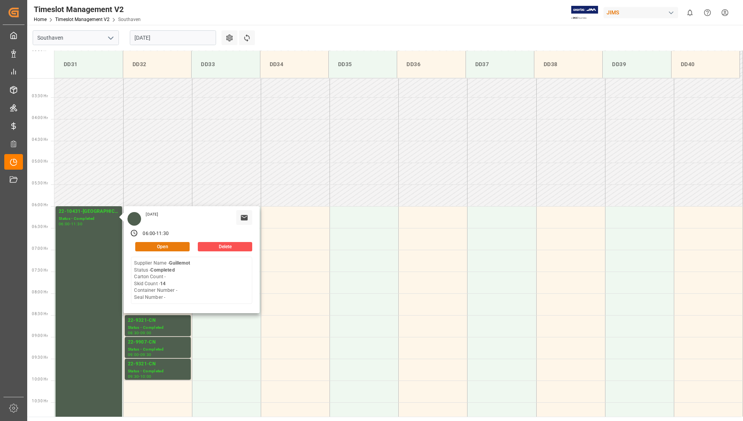
click at [173, 243] on button "Open" at bounding box center [162, 246] width 54 height 9
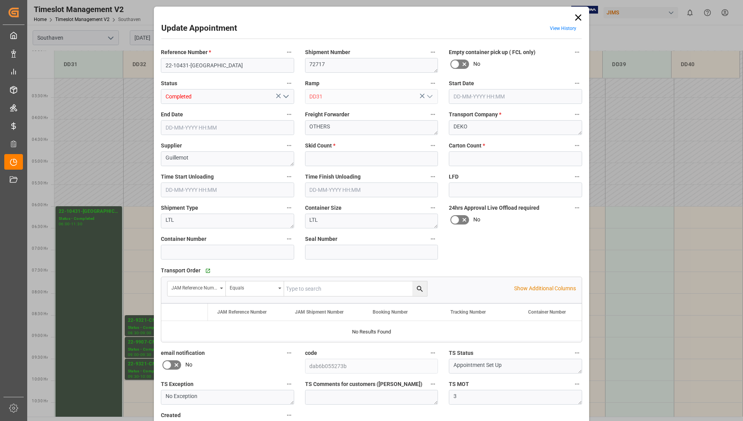
type input "14"
type input "0"
type input "[DATE] 06:00"
type input "[DATE] 11:30"
type input "[DATE] 14:14"
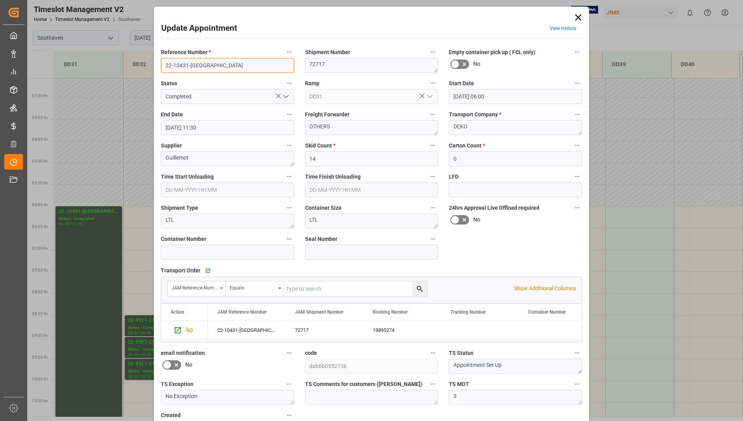
drag, startPoint x: 163, startPoint y: 62, endPoint x: 197, endPoint y: 66, distance: 34.1
click at [197, 66] on input "22-10431-[GEOGRAPHIC_DATA]" at bounding box center [227, 65] width 133 height 15
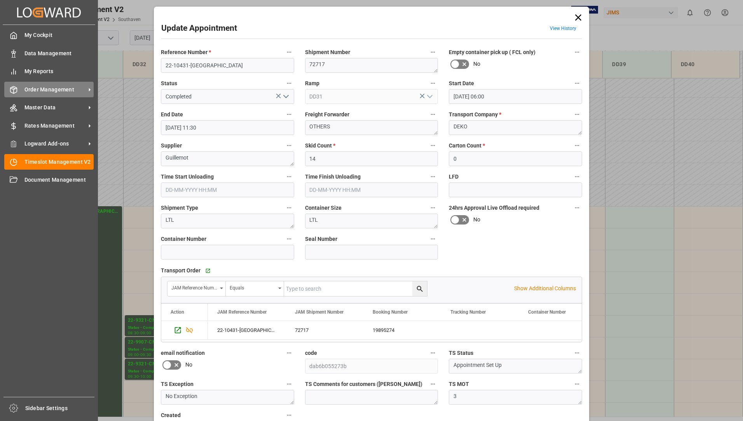
click at [50, 87] on span "Order Management" at bounding box center [54, 90] width 61 height 8
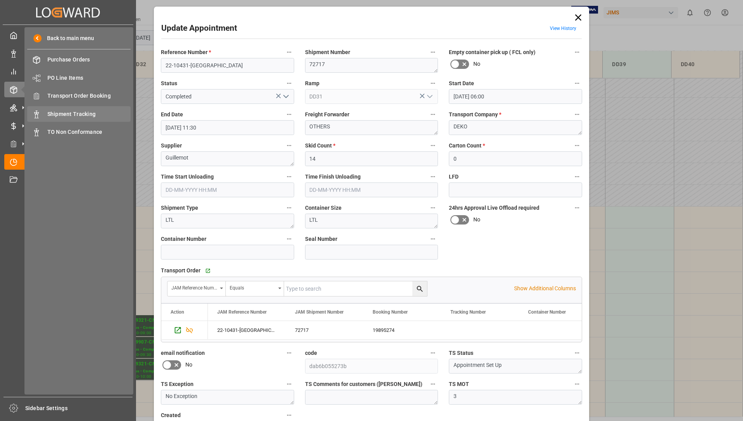
click at [79, 111] on span "Shipment Tracking" at bounding box center [89, 114] width 84 height 8
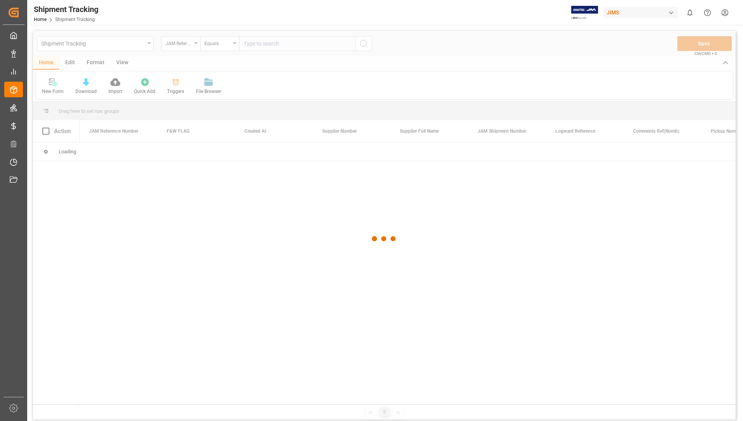
click at [266, 45] on div at bounding box center [384, 239] width 703 height 416
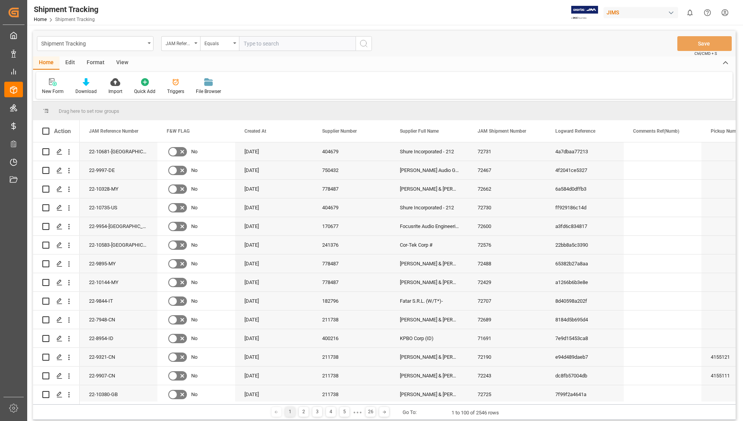
click at [268, 42] on input "text" at bounding box center [297, 43] width 117 height 15
type input "249916924"
click at [367, 41] on icon "search button" at bounding box center [363, 43] width 9 height 9
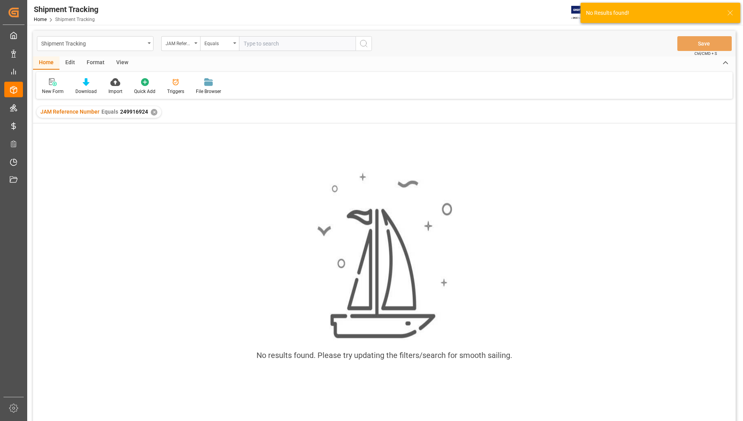
click at [154, 111] on div "✕" at bounding box center [154, 112] width 7 height 7
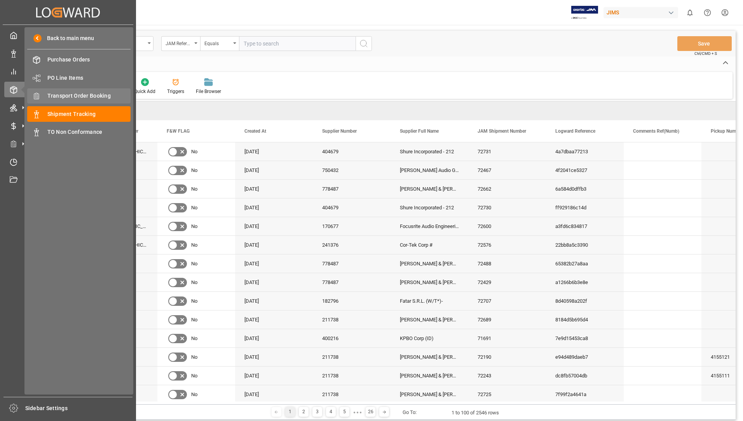
click at [77, 93] on span "Transport Order Booking" at bounding box center [89, 96] width 84 height 8
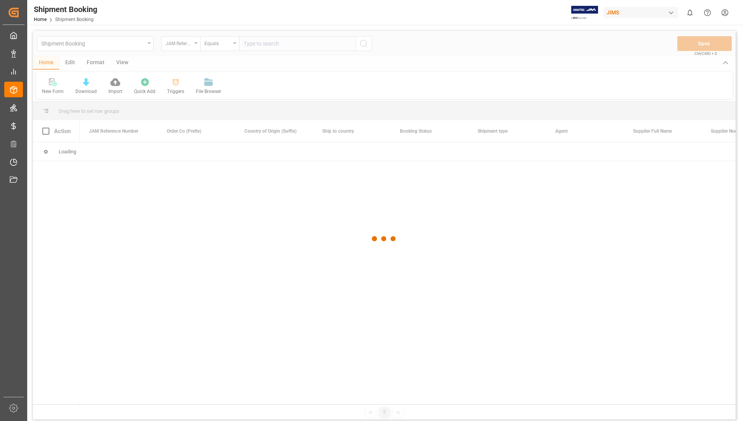
click at [260, 41] on div at bounding box center [384, 239] width 703 height 416
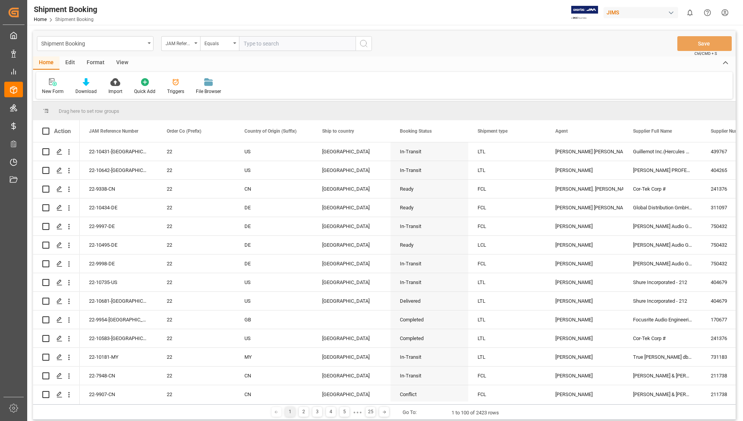
click at [263, 43] on input "text" at bounding box center [297, 43] width 117 height 15
type input "22-9908-cn"
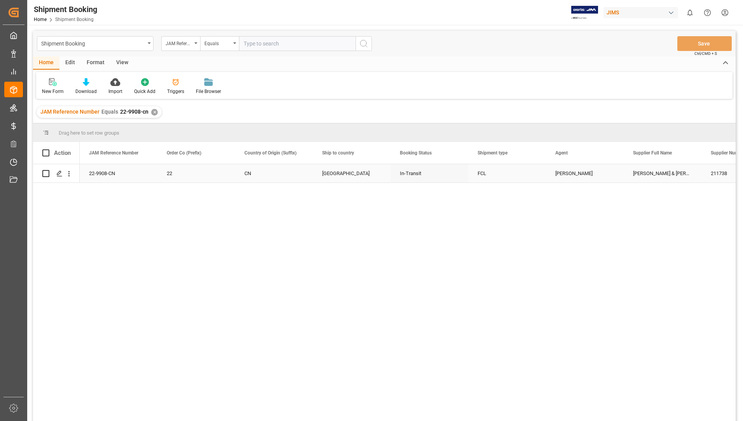
click at [49, 171] on input "Press Space to toggle row selection (unchecked)" at bounding box center [45, 173] width 7 height 7
checkbox input "true"
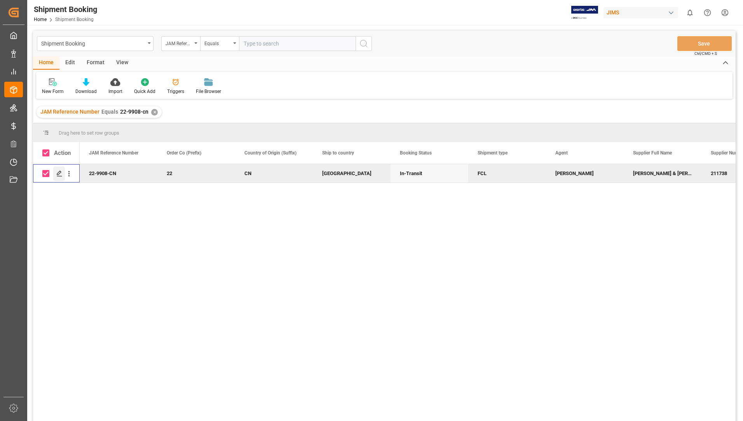
click at [62, 172] on icon "Press SPACE to deselect this row." at bounding box center [59, 173] width 6 height 6
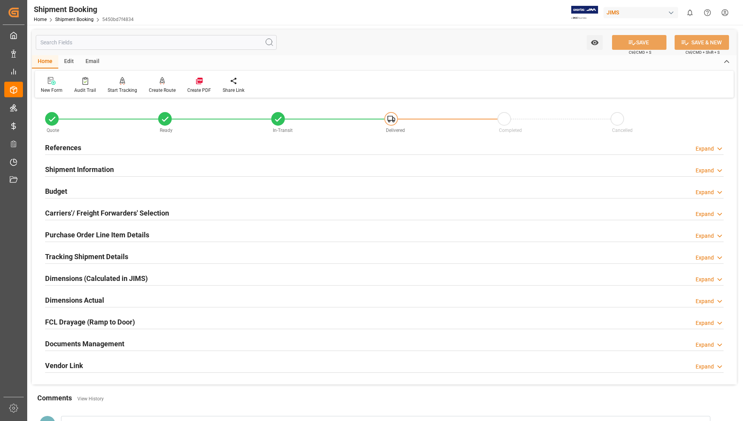
click at [82, 345] on h2 "Documents Management" at bounding box center [84, 343] width 79 height 10
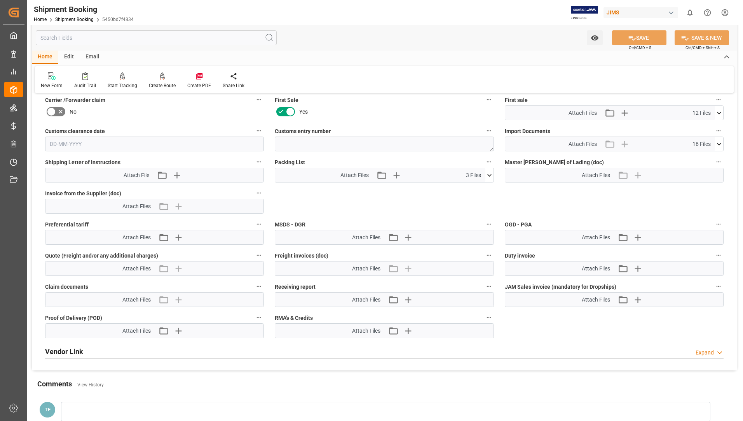
scroll to position [350, 0]
click at [490, 173] on icon at bounding box center [490, 174] width 8 height 8
click at [484, 203] on icon at bounding box center [485, 205] width 8 height 8
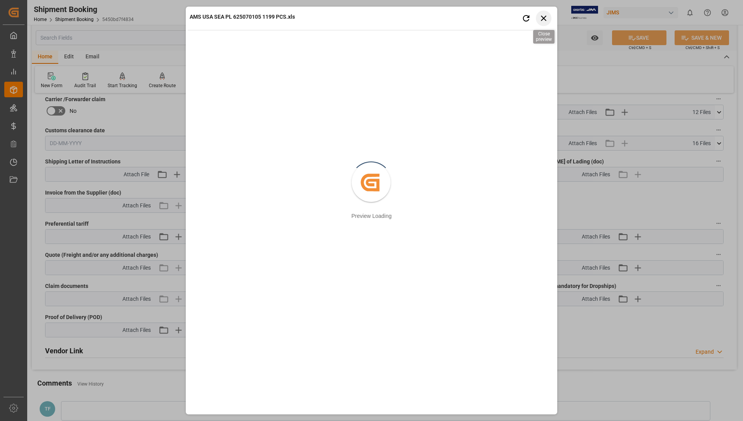
click at [545, 15] on icon "button" at bounding box center [544, 18] width 10 height 10
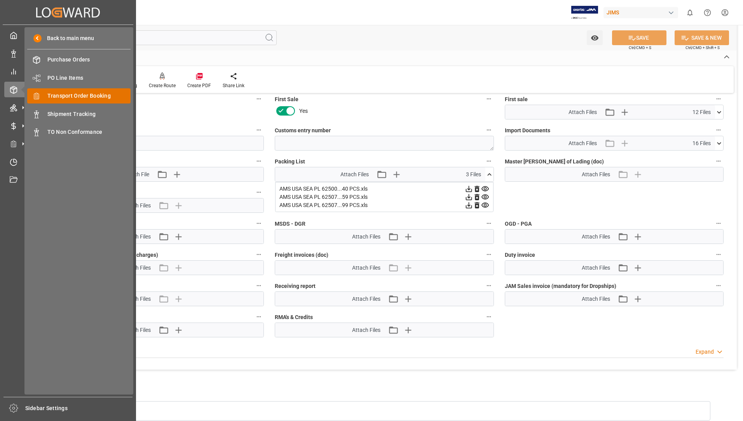
click at [61, 93] on span "Transport Order Booking" at bounding box center [89, 96] width 84 height 8
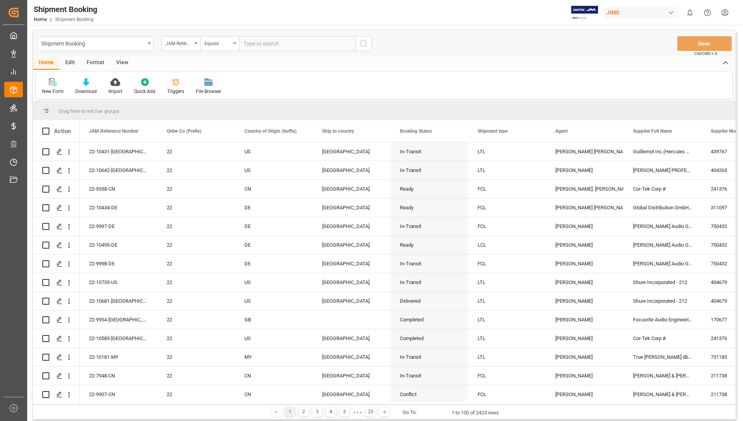
drag, startPoint x: 277, startPoint y: 42, endPoint x: 292, endPoint y: 42, distance: 14.4
click at [278, 42] on input "text" at bounding box center [297, 43] width 117 height 15
type input "22-9321-cn"
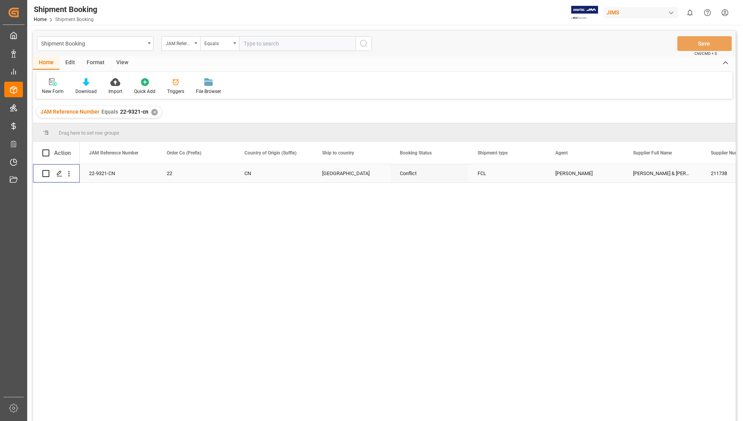
click at [47, 173] on input "Press Space to toggle row selection (unchecked)" at bounding box center [45, 173] width 7 height 7
checkbox input "true"
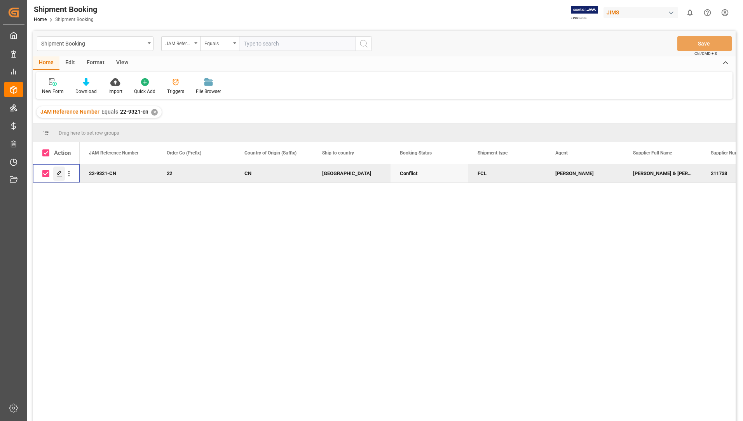
click at [60, 172] on icon "Press SPACE to deselect this row." at bounding box center [59, 173] width 6 height 6
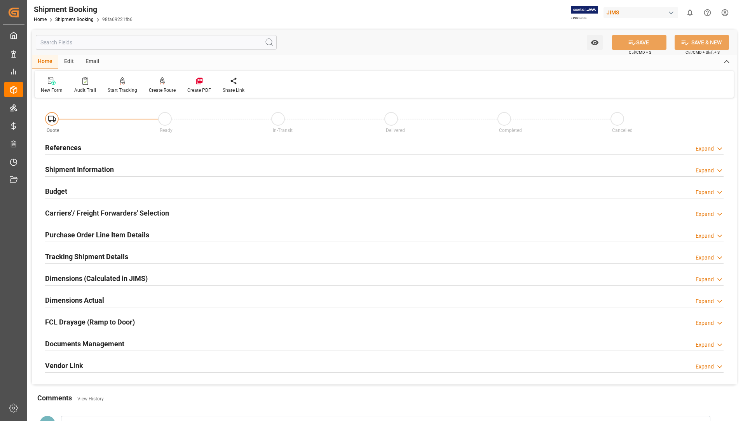
click at [94, 341] on h2 "Documents Management" at bounding box center [84, 343] width 79 height 10
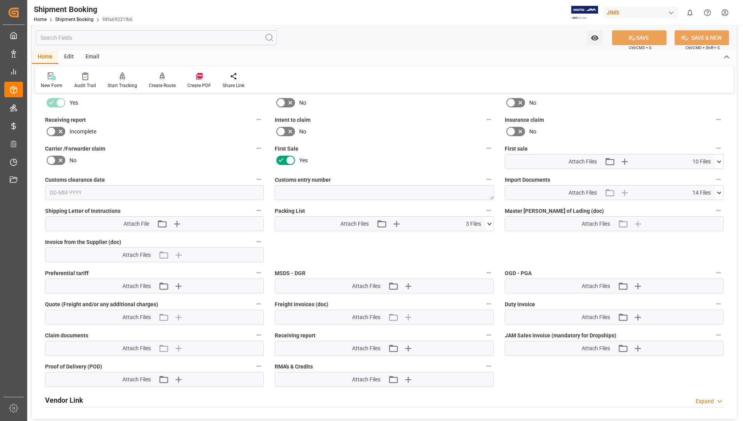
scroll to position [311, 0]
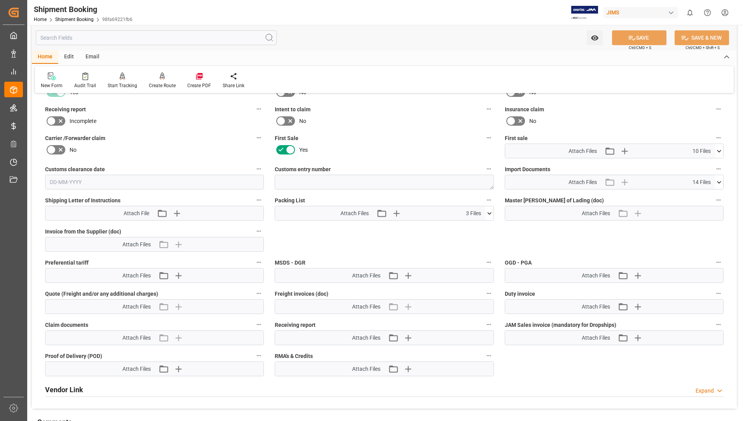
click at [491, 214] on icon at bounding box center [490, 213] width 8 height 8
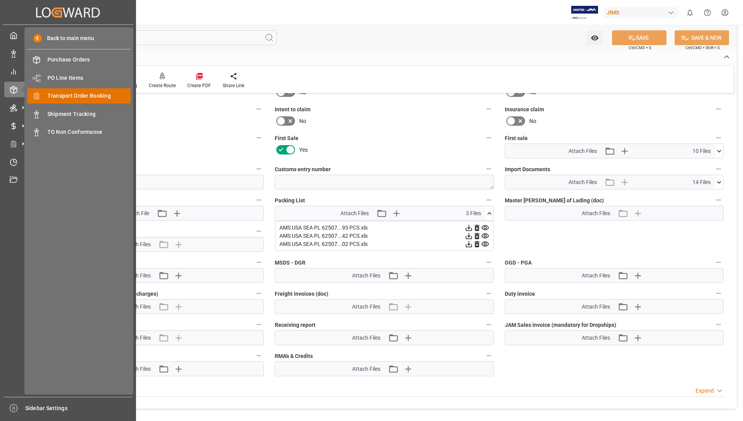
click at [81, 94] on span "Transport Order Booking" at bounding box center [89, 96] width 84 height 8
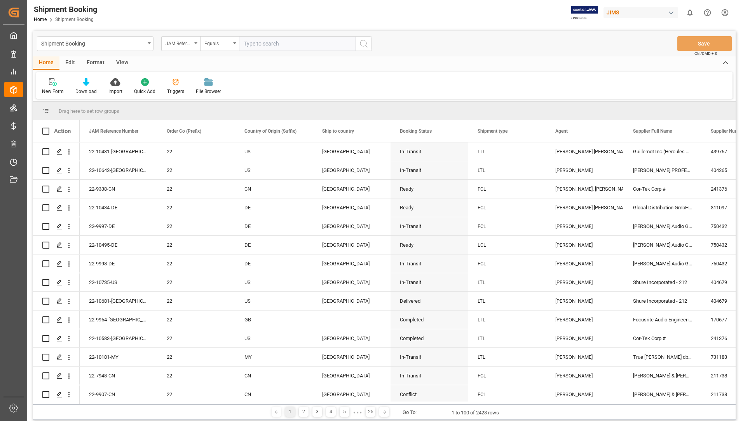
click at [328, 43] on input "text" at bounding box center [297, 43] width 117 height 15
type input "22-9321-cn"
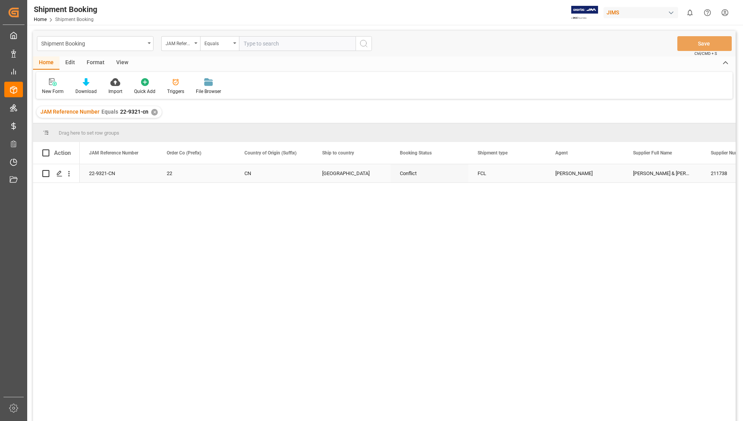
click at [46, 173] on input "Press Space to toggle row selection (unchecked)" at bounding box center [45, 173] width 7 height 7
checkbox input "true"
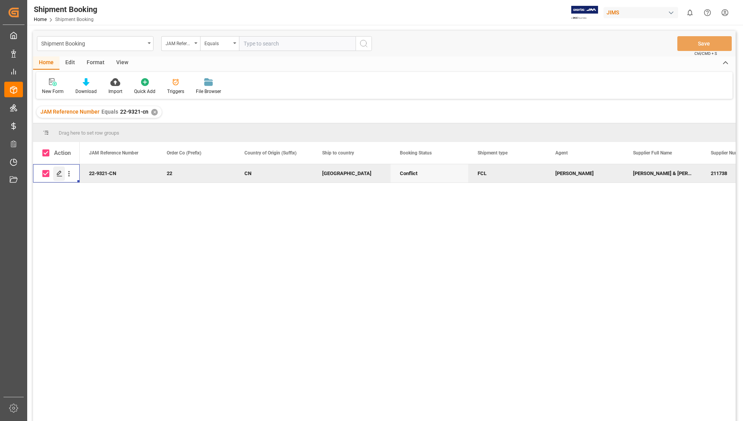
click at [56, 173] on div "Press SPACE to deselect this row." at bounding box center [59, 173] width 12 height 14
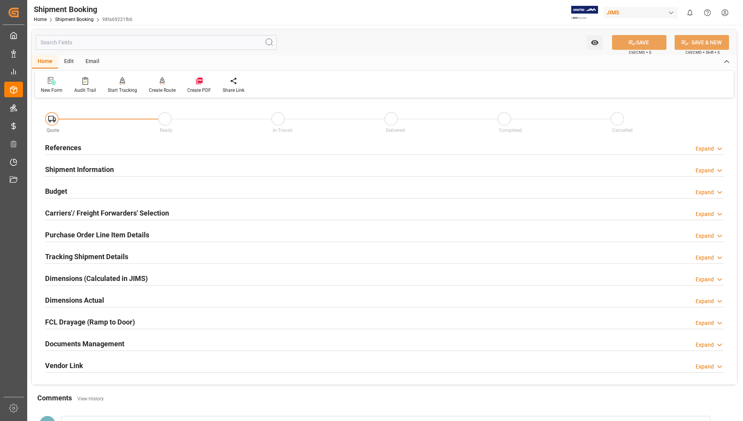
click at [65, 344] on h2 "Documents Management" at bounding box center [84, 343] width 79 height 10
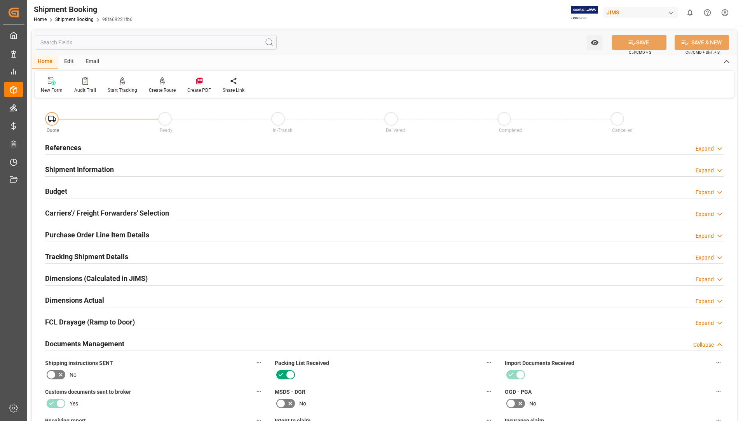
scroll to position [272, 0]
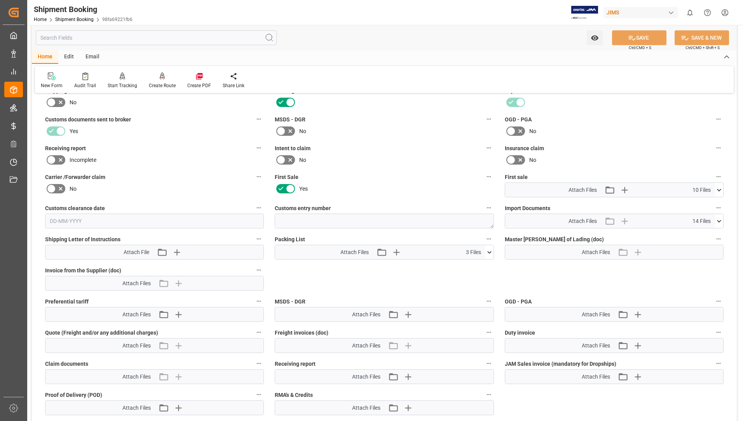
click at [488, 249] on icon at bounding box center [490, 252] width 8 height 8
click at [484, 266] on icon at bounding box center [485, 266] width 7 height 5
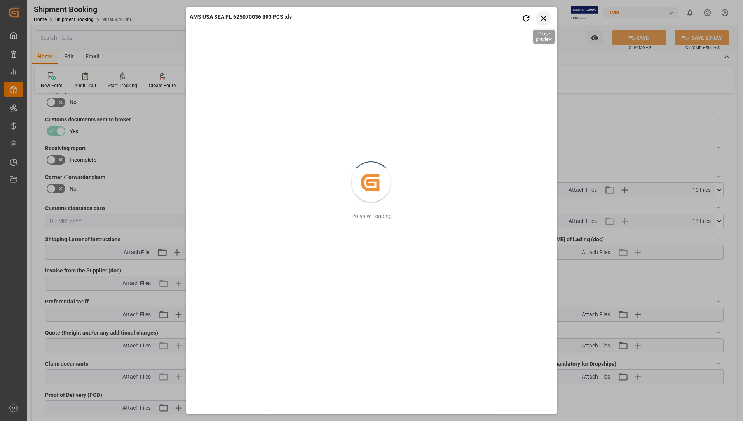
click at [542, 16] on icon "button" at bounding box center [543, 18] width 5 height 5
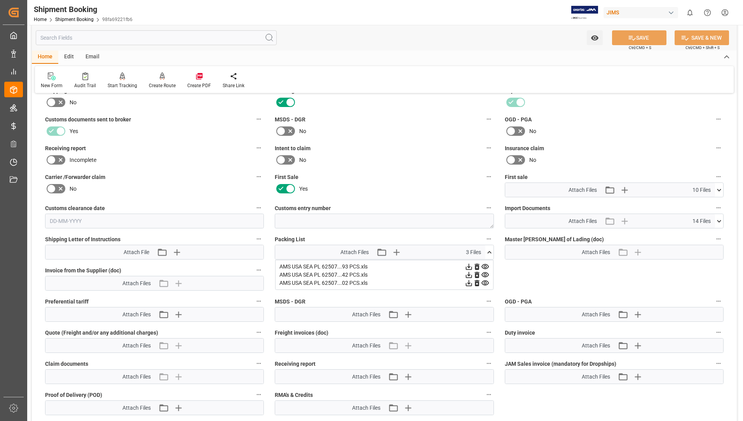
click at [467, 268] on icon at bounding box center [469, 267] width 6 height 6
click at [470, 273] on icon at bounding box center [469, 275] width 8 height 8
click at [470, 281] on icon at bounding box center [469, 283] width 8 height 8
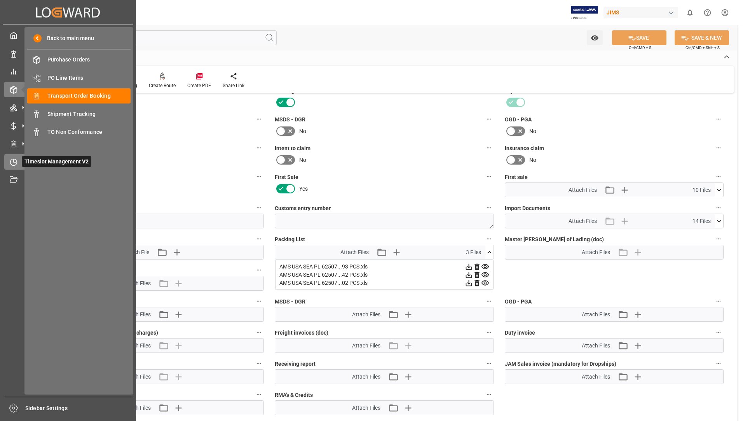
click at [37, 161] on span "Timeslot Management V2" at bounding box center [57, 161] width 70 height 11
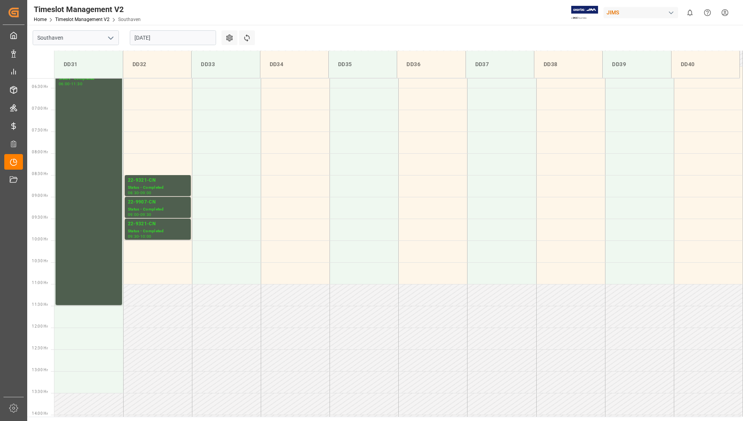
scroll to position [211, 0]
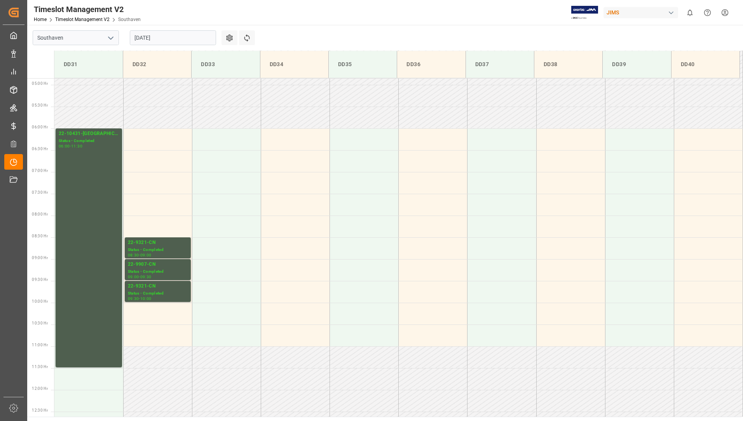
click at [188, 40] on input "[DATE]" at bounding box center [173, 37] width 86 height 15
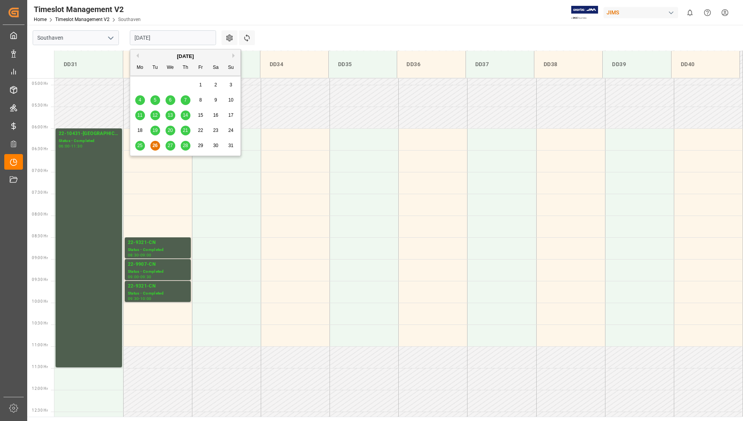
click at [170, 144] on span "27" at bounding box center [170, 145] width 5 height 5
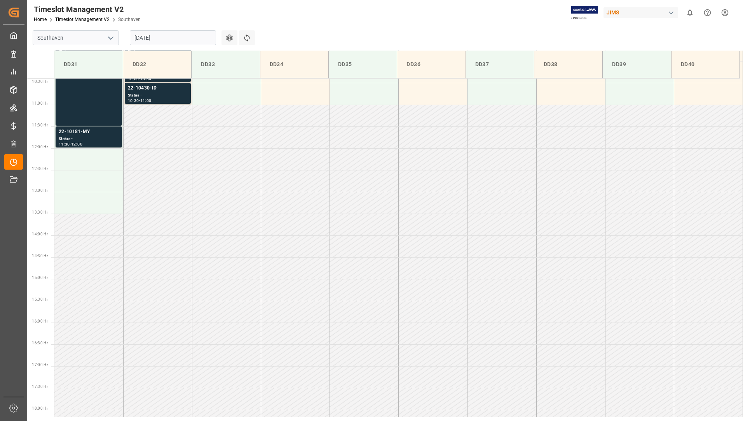
scroll to position [367, 0]
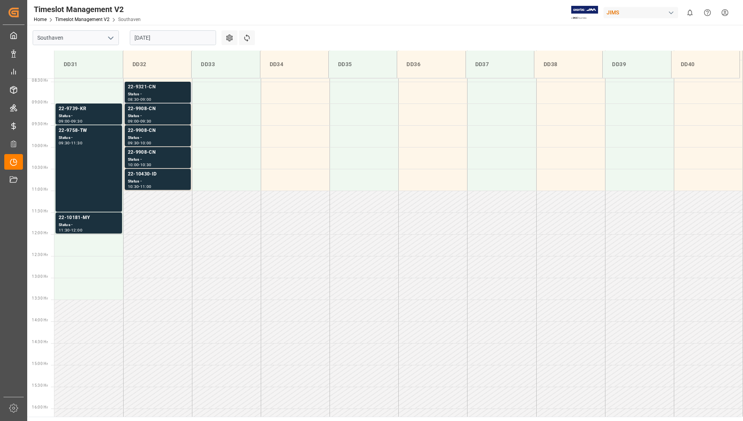
click at [156, 94] on div "Status -" at bounding box center [158, 94] width 60 height 7
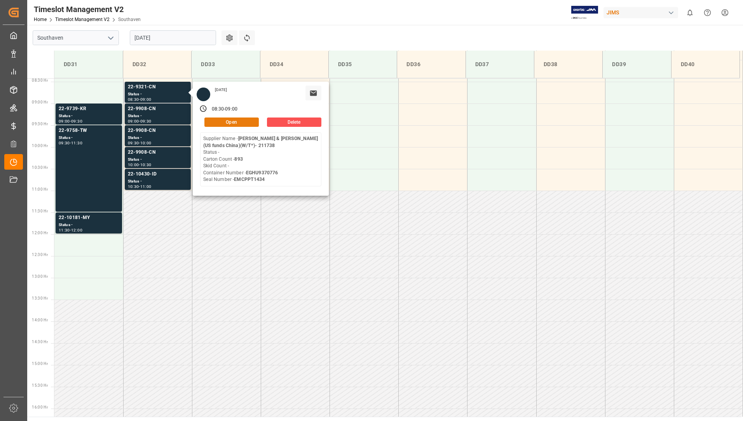
click at [212, 121] on button "Open" at bounding box center [232, 121] width 54 height 9
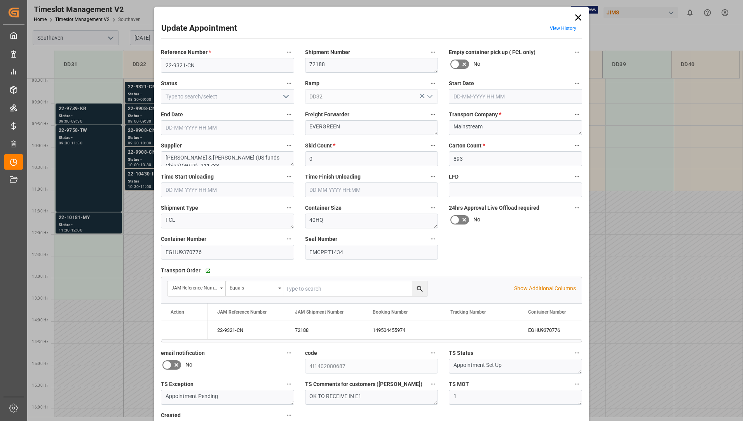
type input "[DATE] 08:30"
type input "[DATE] 09:00"
type input "[DATE] 19:37"
click at [580, 18] on icon at bounding box center [578, 17] width 11 height 11
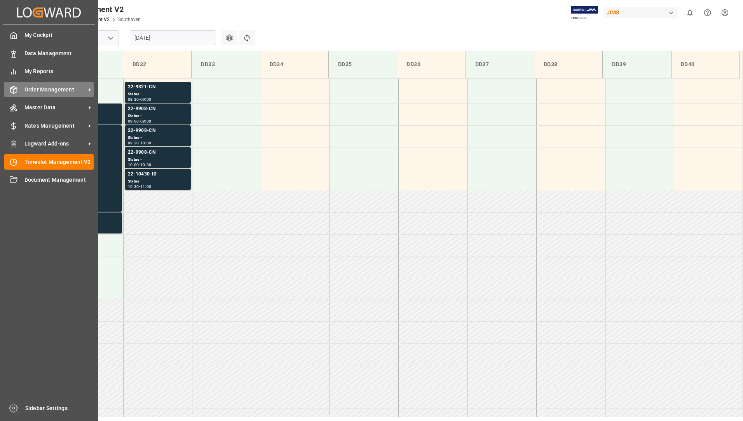
click at [44, 87] on span "Order Management" at bounding box center [54, 90] width 61 height 8
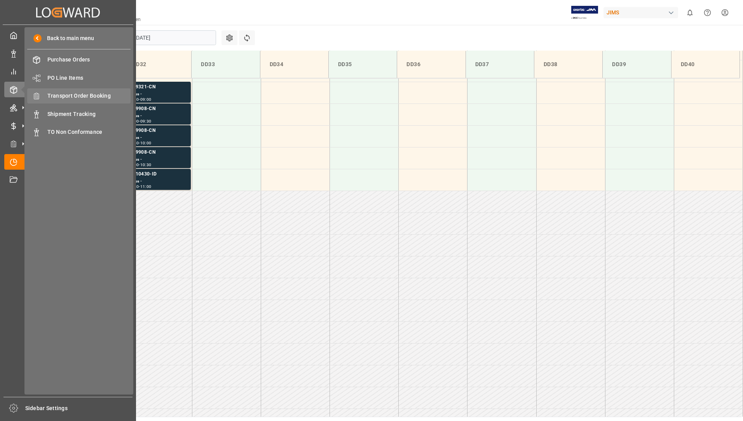
click at [112, 98] on span "Transport Order Booking" at bounding box center [89, 96] width 84 height 8
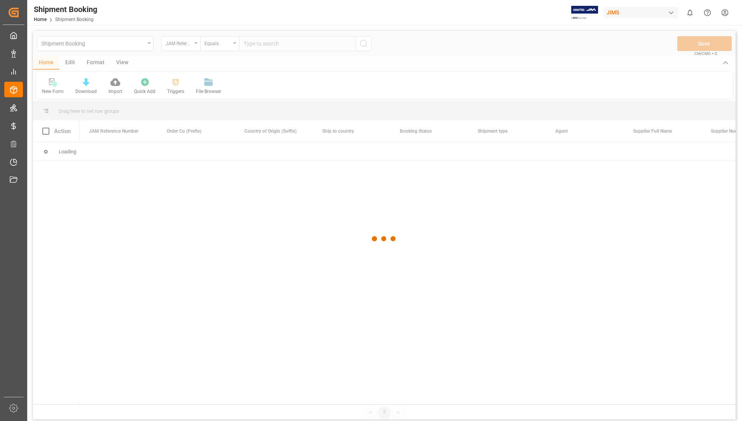
click at [267, 47] on div at bounding box center [384, 239] width 703 height 416
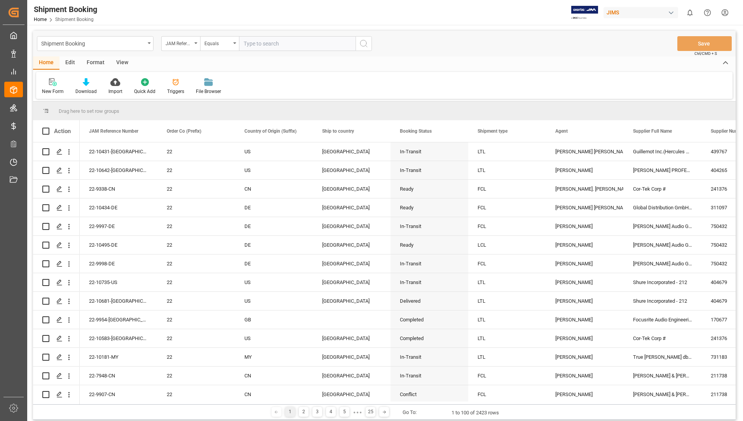
click at [268, 45] on input "text" at bounding box center [297, 43] width 117 height 15
type input "22-9321-cn"
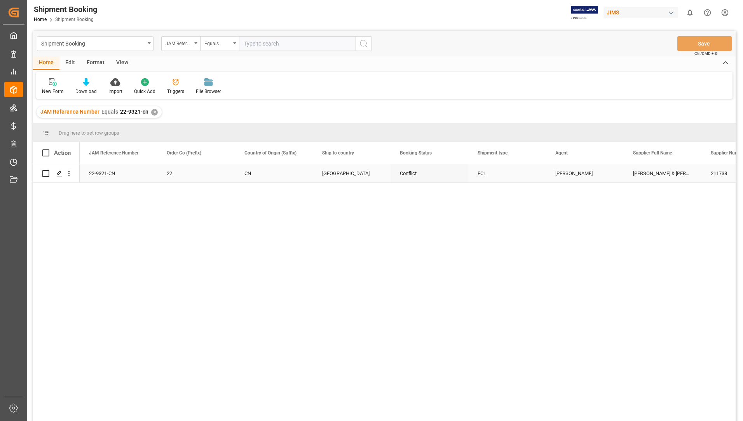
click at [46, 174] on input "Press Space to toggle row selection (unchecked)" at bounding box center [45, 173] width 7 height 7
checkbox input "true"
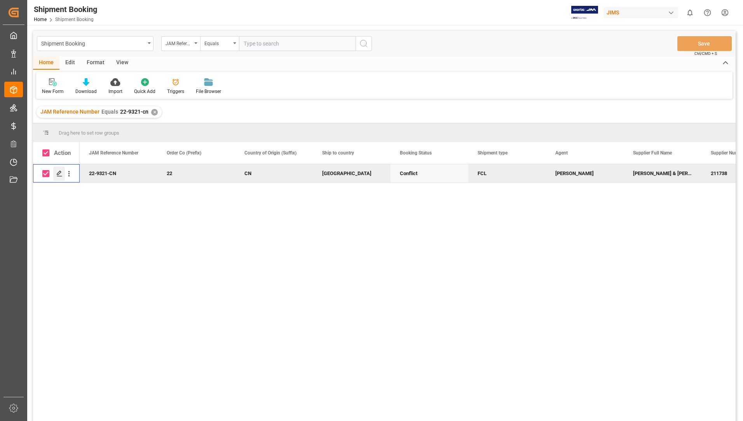
click at [58, 174] on icon "Press SPACE to deselect this row." at bounding box center [59, 173] width 6 height 6
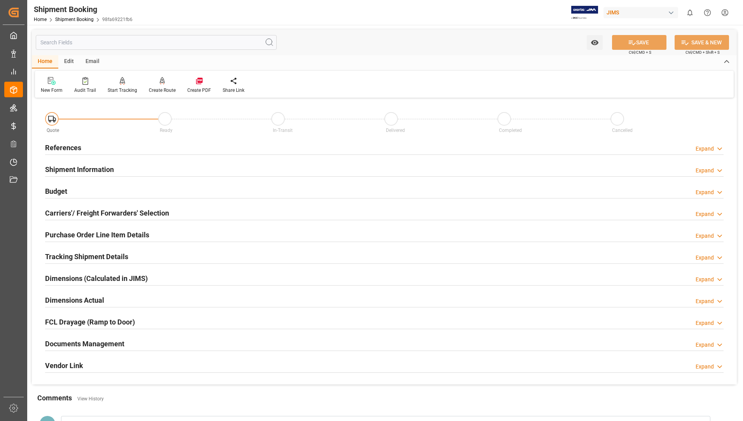
click at [76, 340] on h2 "Documents Management" at bounding box center [84, 343] width 79 height 10
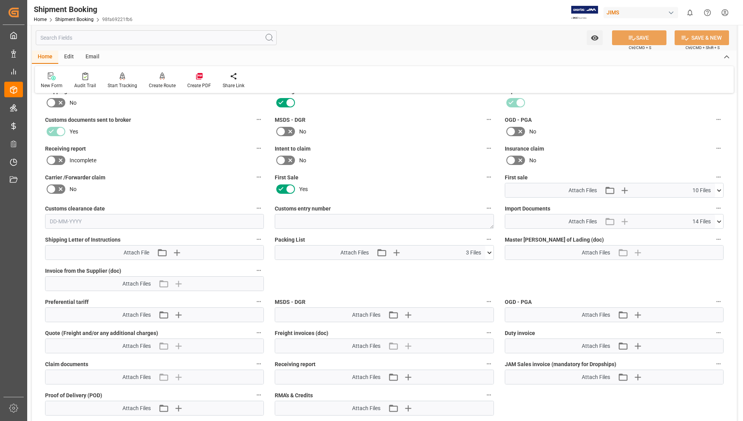
scroll to position [272, 0]
click at [492, 252] on icon at bounding box center [490, 252] width 8 height 8
click at [469, 266] on icon at bounding box center [469, 266] width 8 height 8
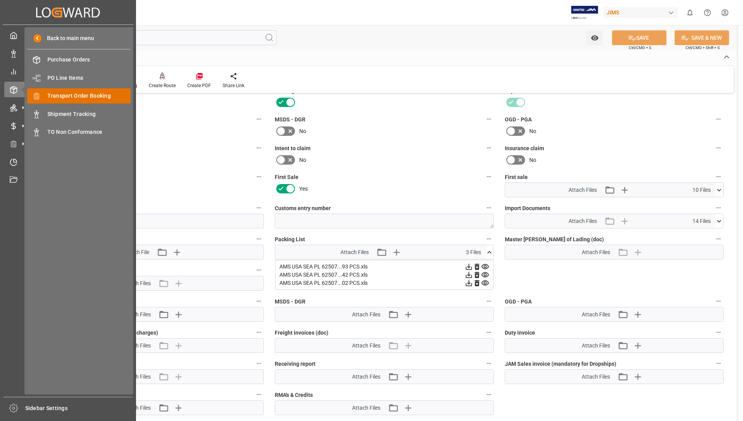
click at [74, 92] on span "Transport Order Booking" at bounding box center [89, 96] width 84 height 8
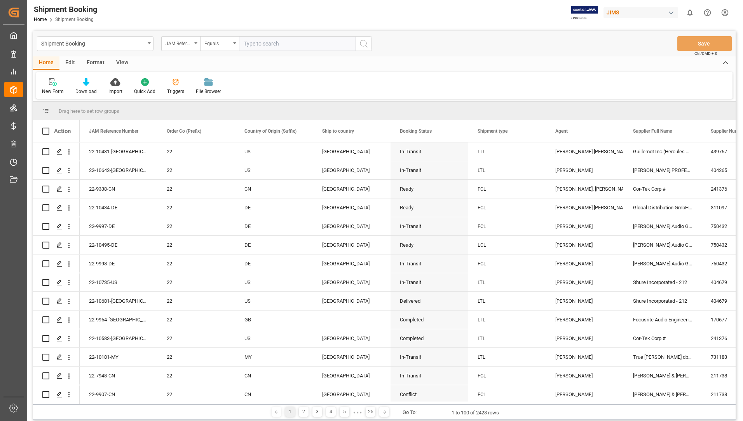
click at [305, 47] on input "text" at bounding box center [297, 43] width 117 height 15
type input "2"
type input "22-9908-cn"
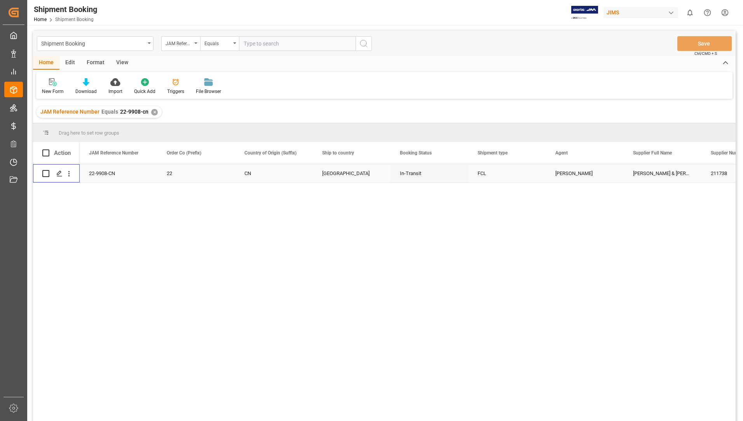
click at [49, 172] on input "Press Space to toggle row selection (unchecked)" at bounding box center [45, 173] width 7 height 7
checkbox input "true"
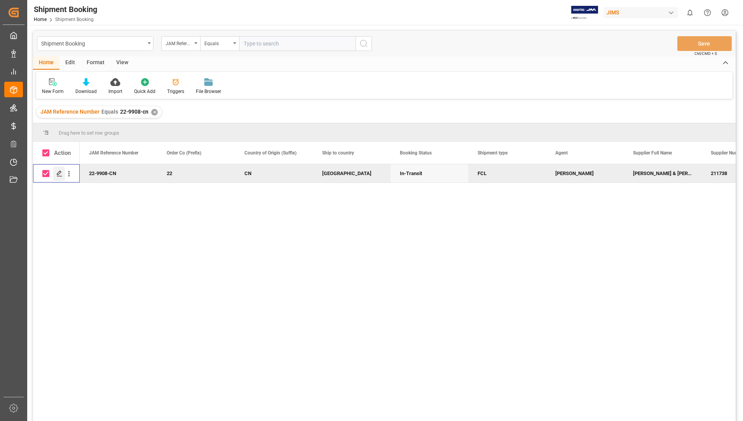
click at [58, 170] on div "Press SPACE to deselect this row." at bounding box center [59, 173] width 12 height 14
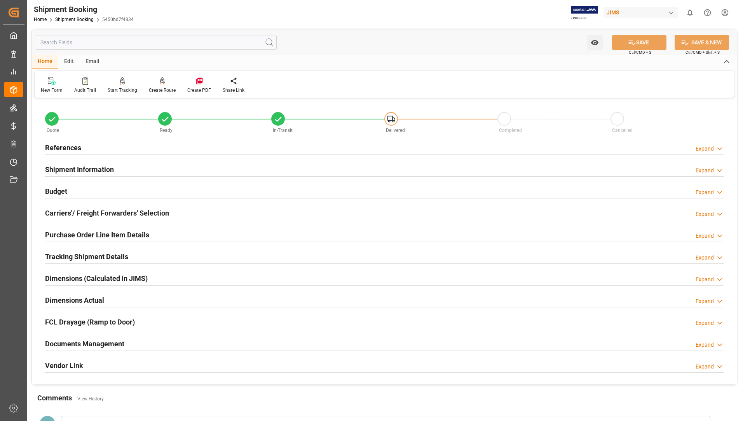
click at [89, 254] on h2 "Tracking Shipment Details" at bounding box center [86, 256] width 83 height 10
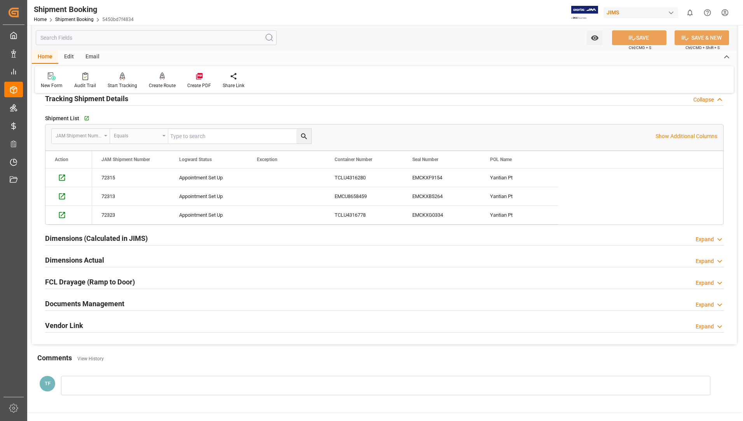
scroll to position [194, 0]
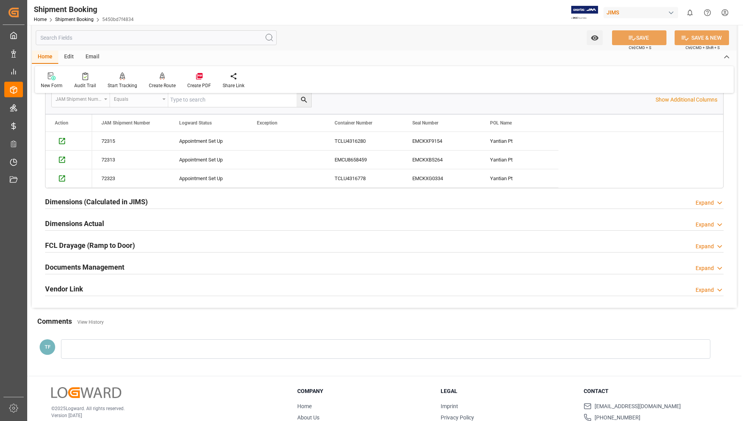
click at [63, 266] on h2 "Documents Management" at bounding box center [84, 267] width 79 height 10
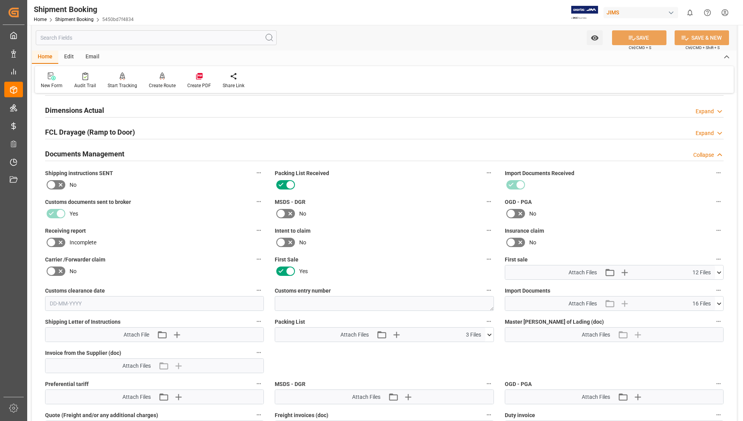
scroll to position [311, 0]
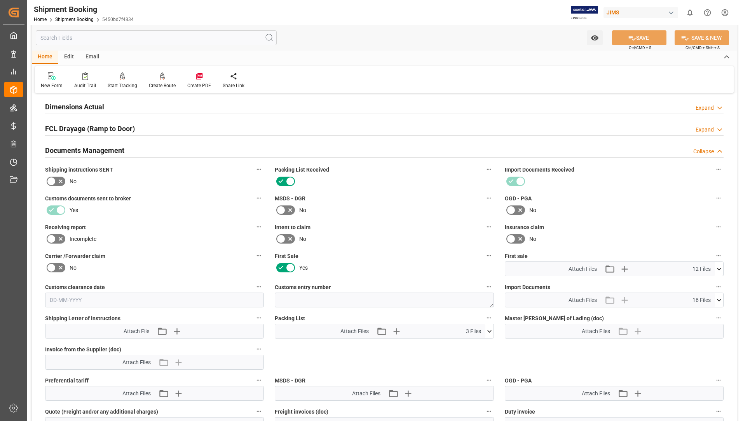
click at [489, 329] on icon at bounding box center [490, 331] width 8 height 8
click at [470, 345] on icon at bounding box center [469, 345] width 8 height 8
click at [470, 352] on icon at bounding box center [469, 354] width 8 height 8
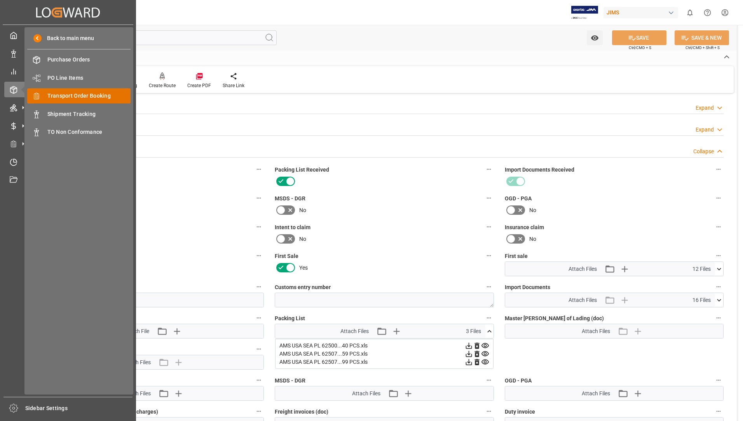
click at [70, 100] on span "Transport Order Booking" at bounding box center [89, 96] width 84 height 8
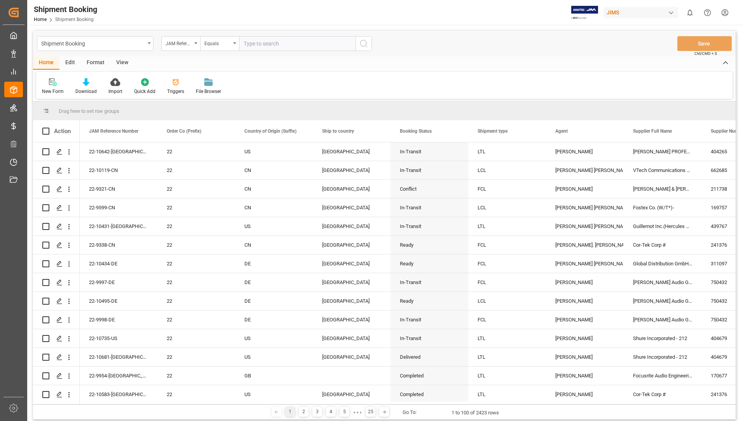
click at [274, 42] on input "text" at bounding box center [297, 43] width 117 height 15
type input "22-10642-us"
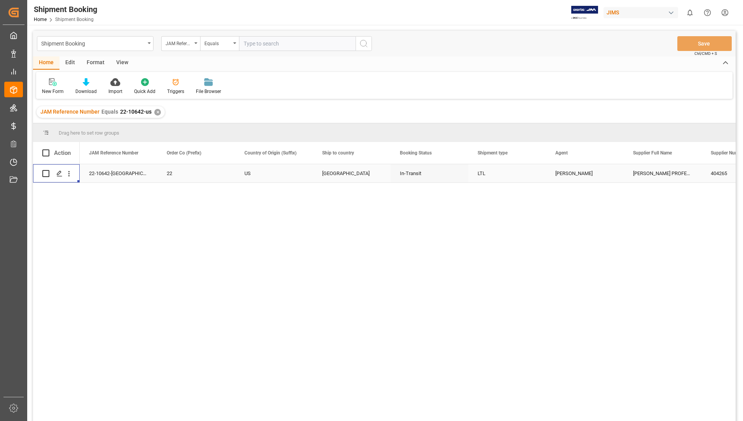
click at [50, 172] on div "Press SPACE to select this row." at bounding box center [56, 172] width 28 height 17
click at [47, 173] on input "Press Space to toggle row selection (unchecked)" at bounding box center [45, 173] width 7 height 7
checkbox input "true"
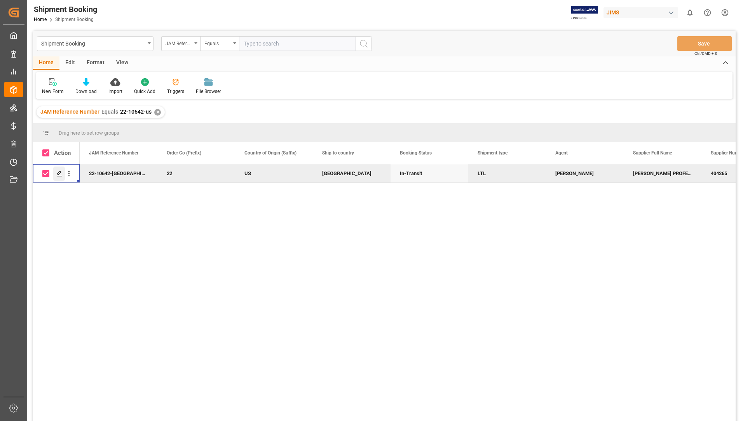
click at [59, 173] on icon "Press SPACE to deselect this row." at bounding box center [59, 173] width 6 height 6
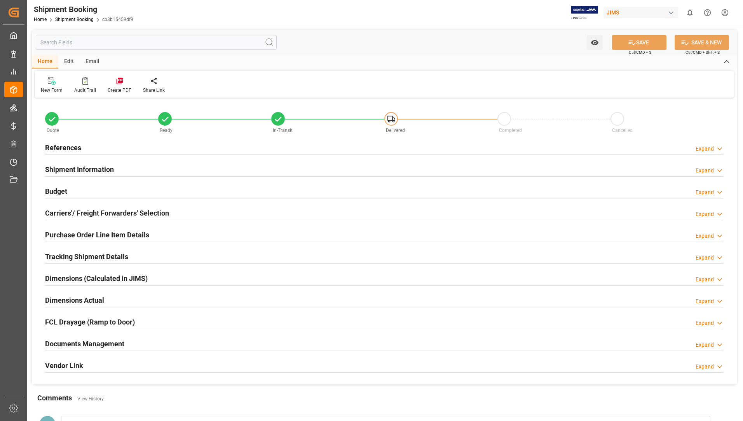
type input "3"
click at [75, 234] on h2 "Purchase Order Line Item Details" at bounding box center [97, 234] width 104 height 10
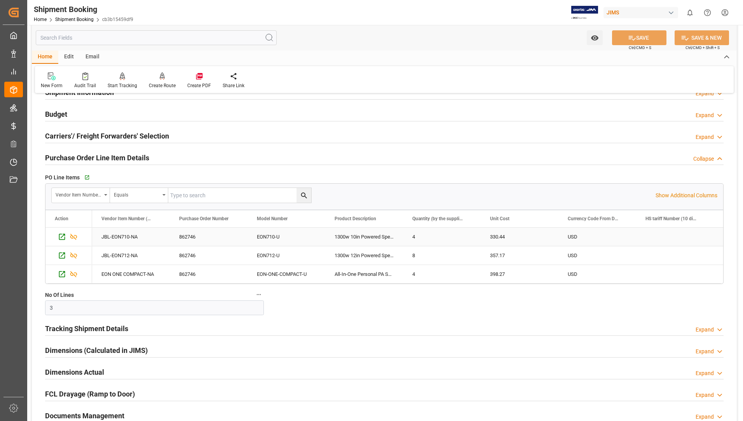
scroll to position [78, 0]
click at [85, 326] on h2 "Tracking Shipment Details" at bounding box center [86, 327] width 83 height 10
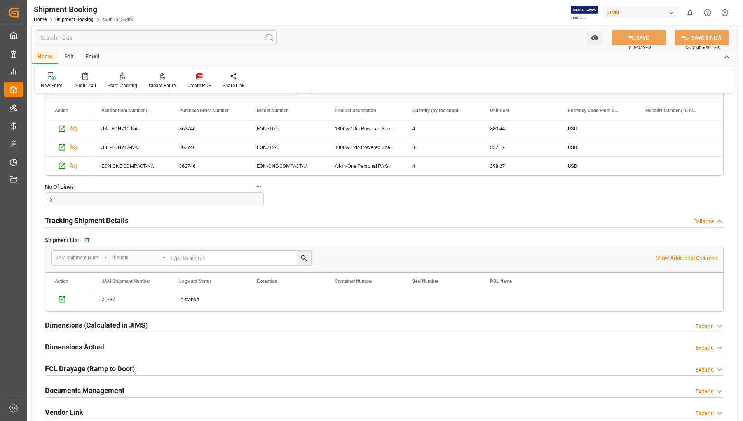
scroll to position [194, 0]
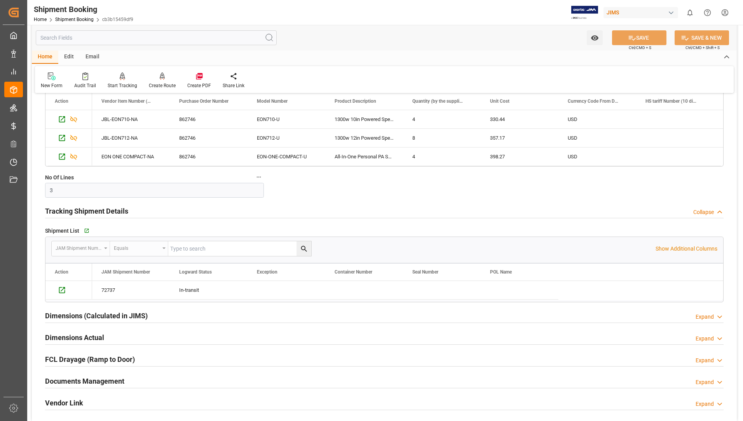
click at [100, 308] on div "Dimensions (Calculated in JIMS)" at bounding box center [96, 315] width 103 height 15
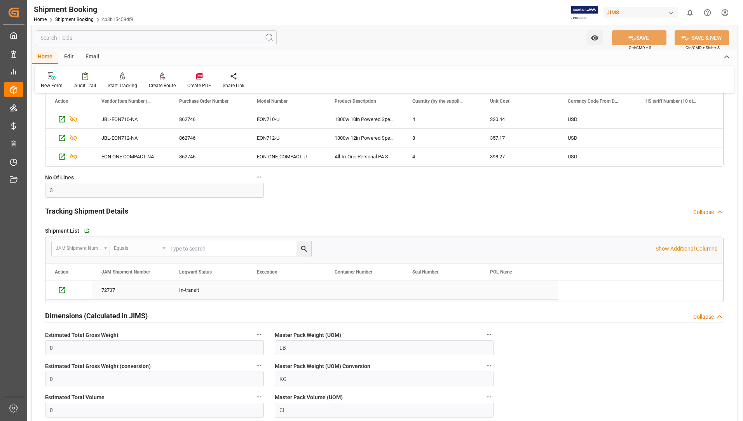
scroll to position [311, 0]
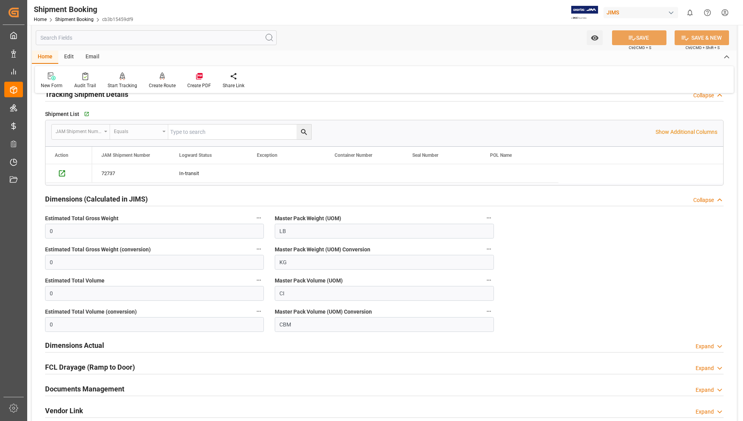
click at [94, 346] on h2 "Dimensions Actual" at bounding box center [74, 345] width 59 height 10
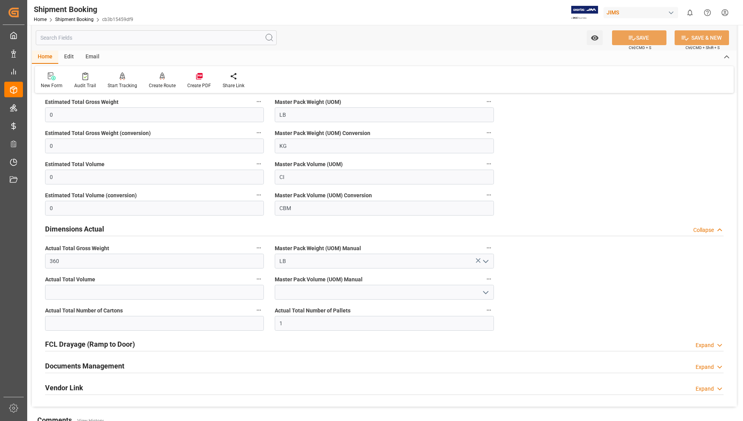
scroll to position [428, 0]
click at [99, 345] on h2 "FCL Drayage (Ramp to Door)" at bounding box center [90, 343] width 90 height 10
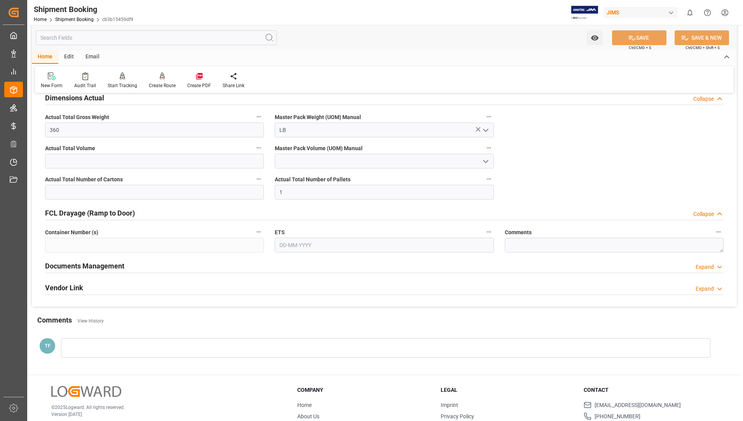
scroll to position [583, 0]
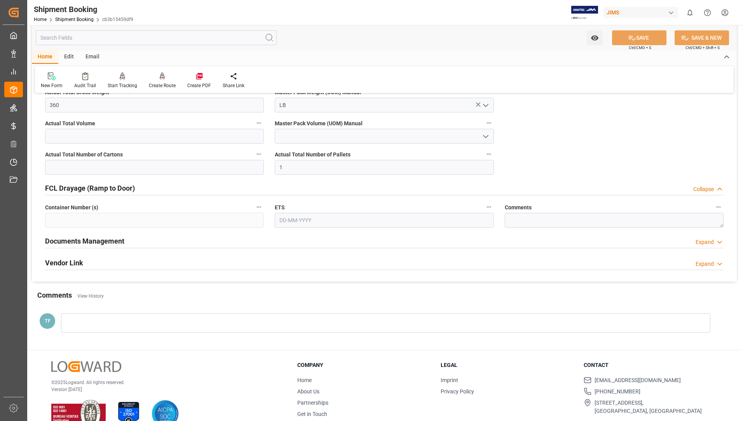
click at [110, 246] on div "Documents Management" at bounding box center [84, 240] width 79 height 15
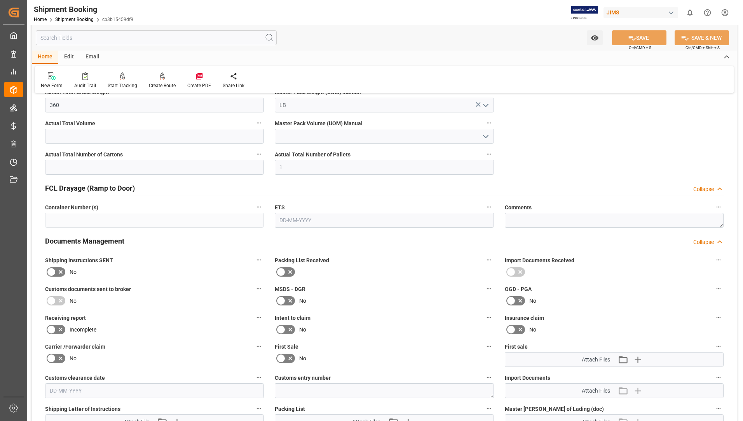
scroll to position [778, 0]
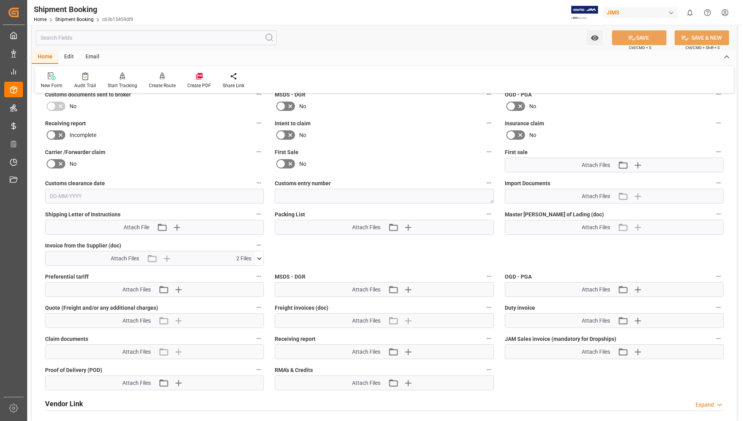
click at [260, 257] on icon at bounding box center [259, 258] width 8 height 8
click at [259, 272] on icon at bounding box center [255, 273] width 8 height 8
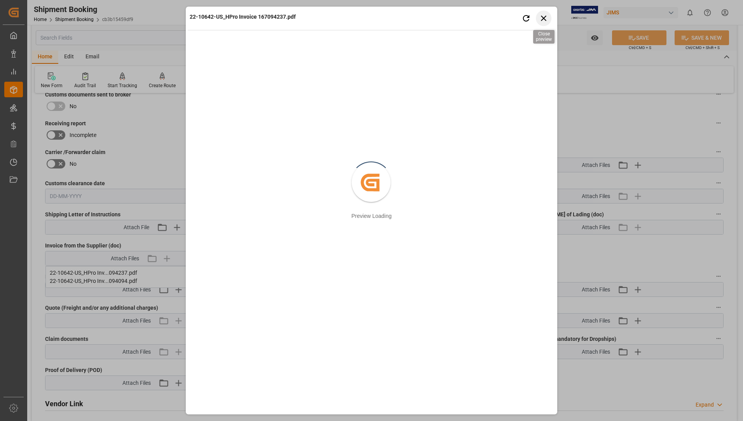
click at [544, 18] on icon "button" at bounding box center [543, 18] width 5 height 5
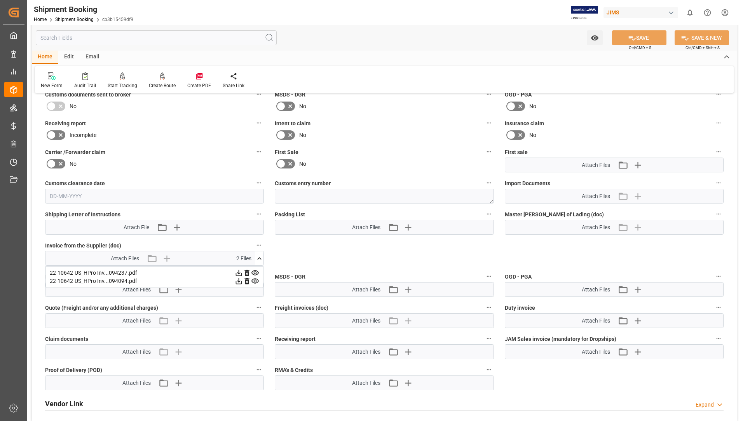
click at [255, 280] on icon at bounding box center [255, 281] width 8 height 8
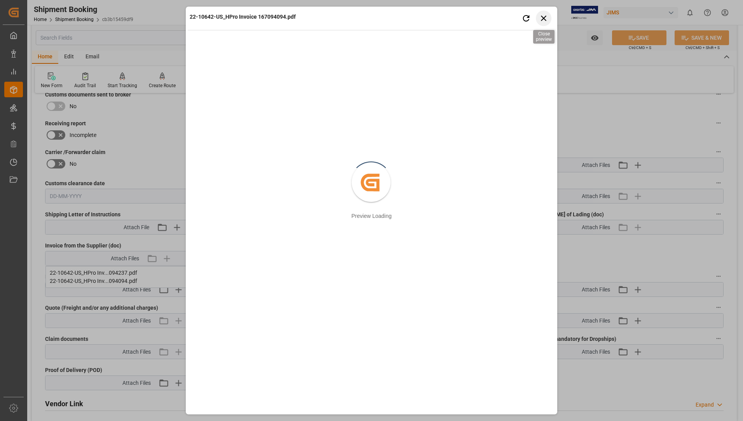
click at [543, 16] on icon "button" at bounding box center [544, 18] width 10 height 10
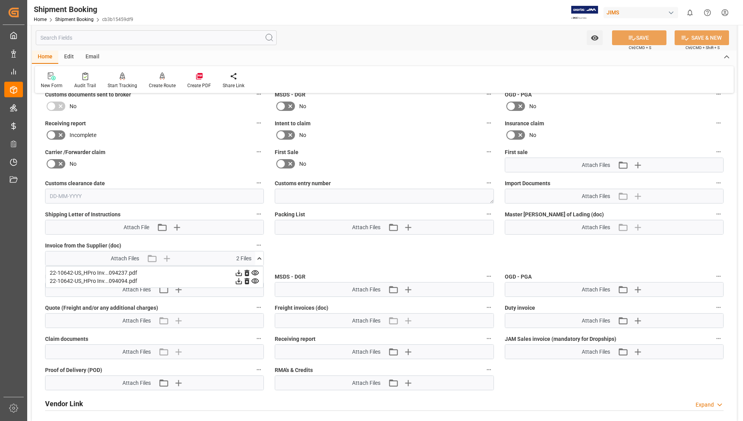
click at [254, 269] on icon at bounding box center [255, 273] width 8 height 8
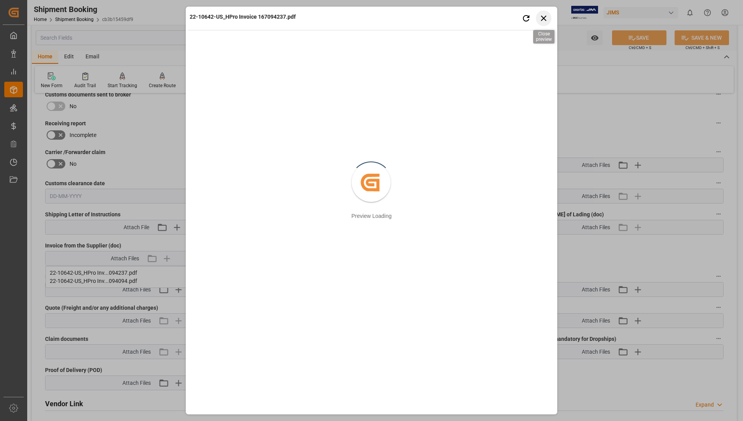
click at [540, 19] on icon "button" at bounding box center [544, 18] width 10 height 10
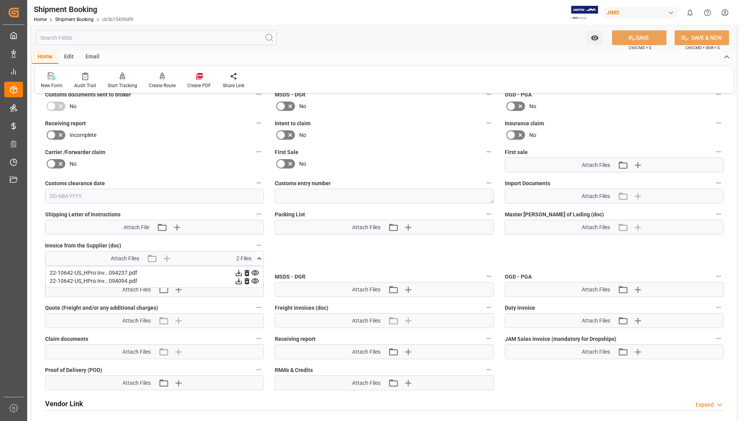
click at [251, 281] on icon at bounding box center [255, 281] width 8 height 8
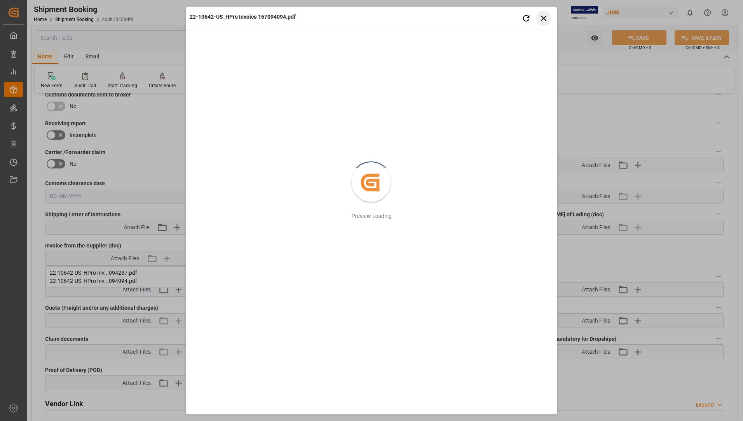
click at [545, 20] on icon "button" at bounding box center [544, 18] width 10 height 10
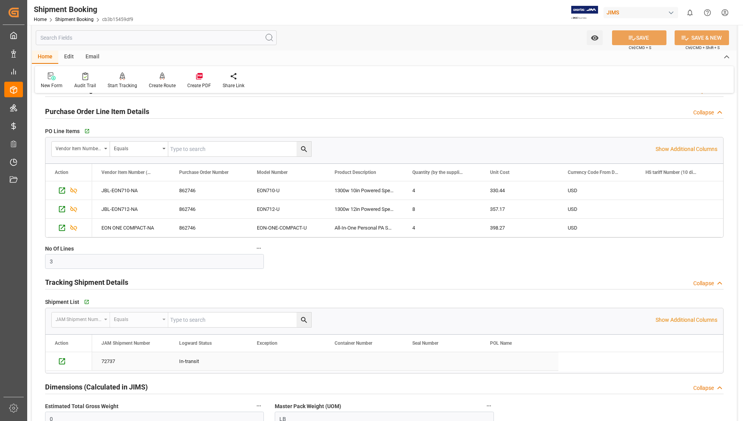
scroll to position [0, 0]
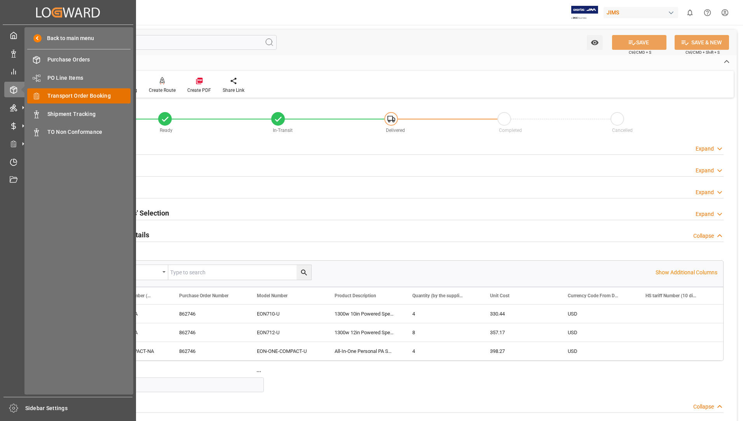
click at [83, 96] on span "Transport Order Booking" at bounding box center [89, 96] width 84 height 8
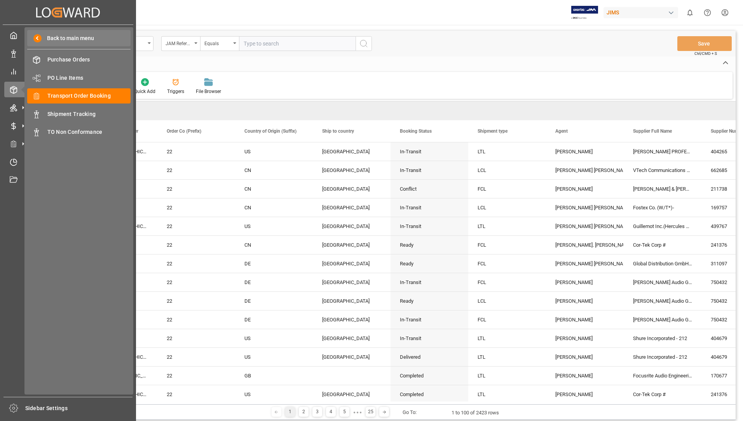
click at [62, 37] on span "Back to main menu" at bounding box center [68, 38] width 52 height 8
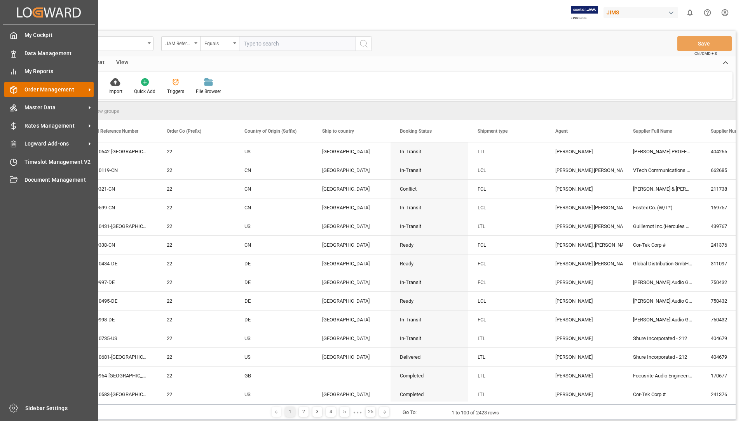
click at [56, 88] on span "Order Management" at bounding box center [54, 90] width 61 height 8
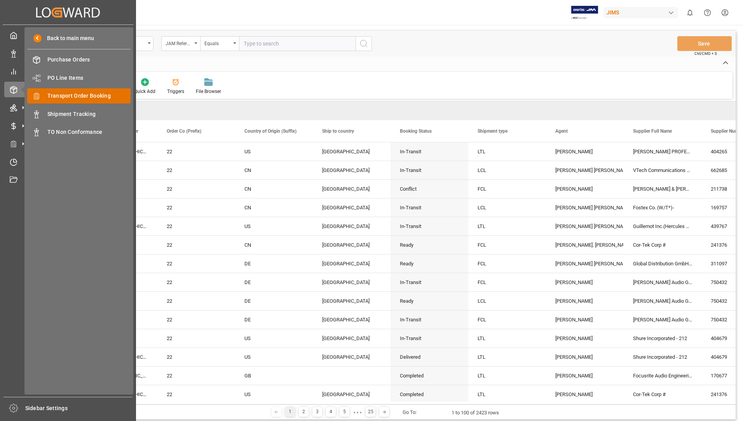
click at [106, 98] on span "Transport Order Booking" at bounding box center [89, 96] width 84 height 8
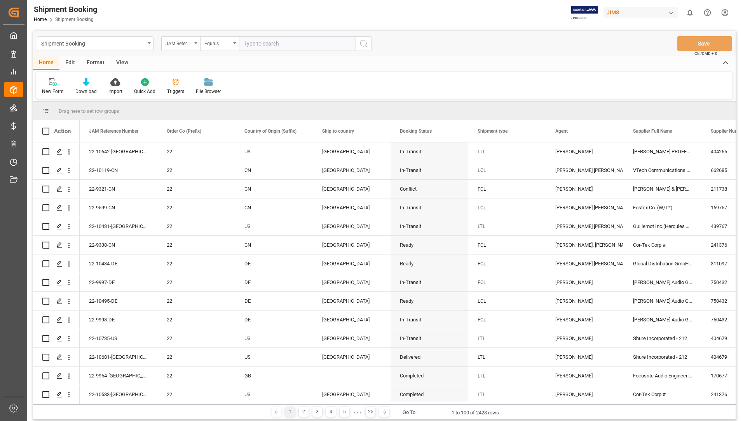
click at [258, 40] on input "text" at bounding box center [297, 43] width 117 height 15
